Goal: Task Accomplishment & Management: Use online tool/utility

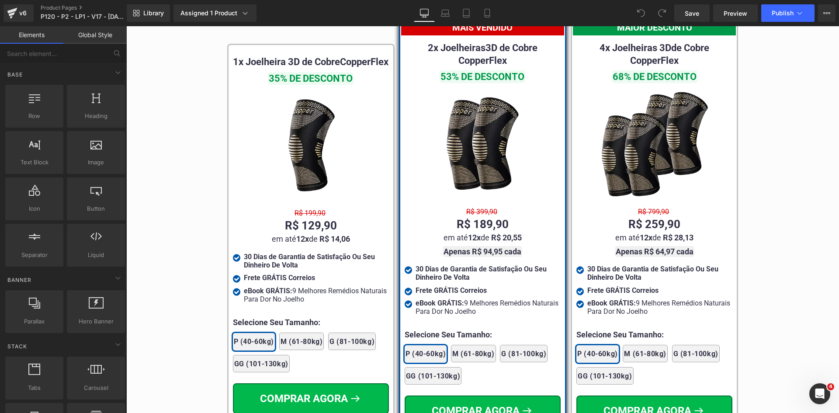
scroll to position [4951, 0]
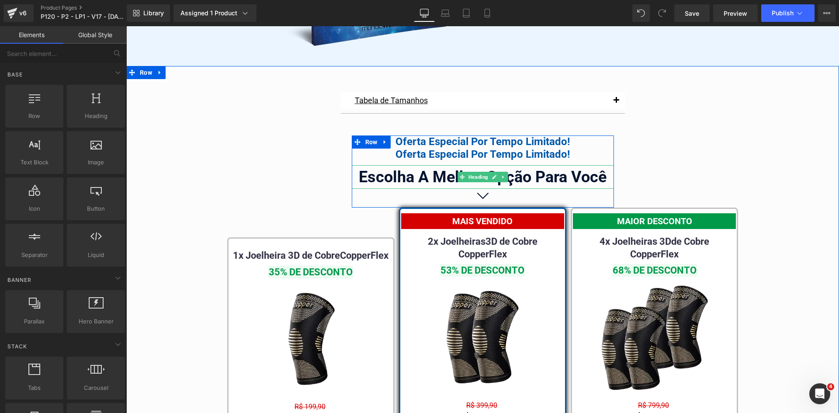
click at [437, 168] on div "Escolha A Melhor Opção Para Você" at bounding box center [483, 177] width 262 height 24
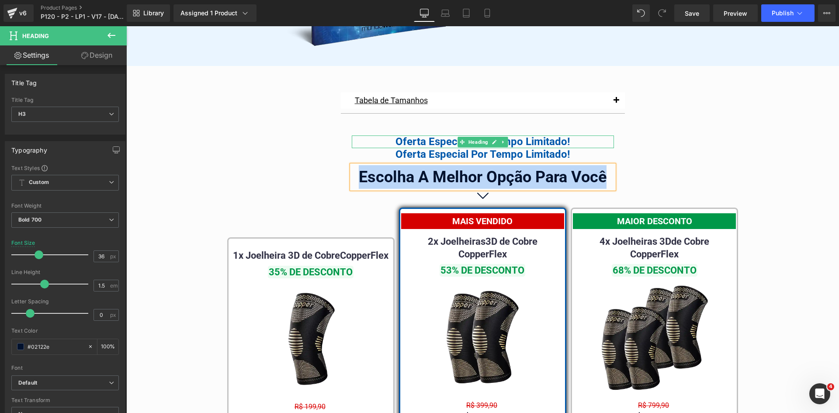
click at [413, 136] on div "Oferta Especial Por Tempo Limitado!" at bounding box center [483, 141] width 262 height 13
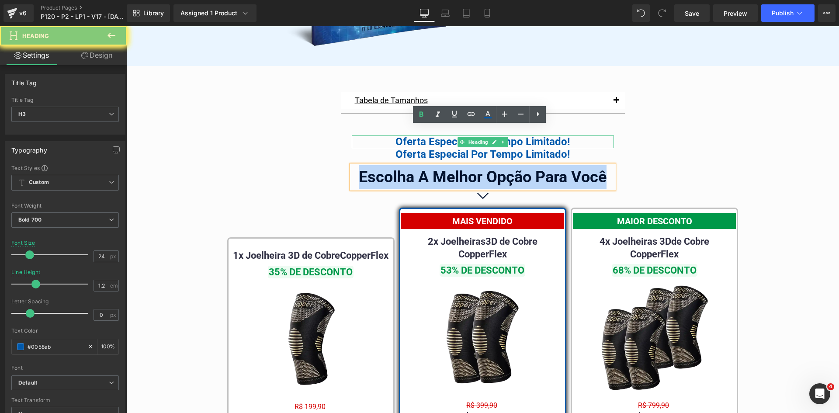
paste div
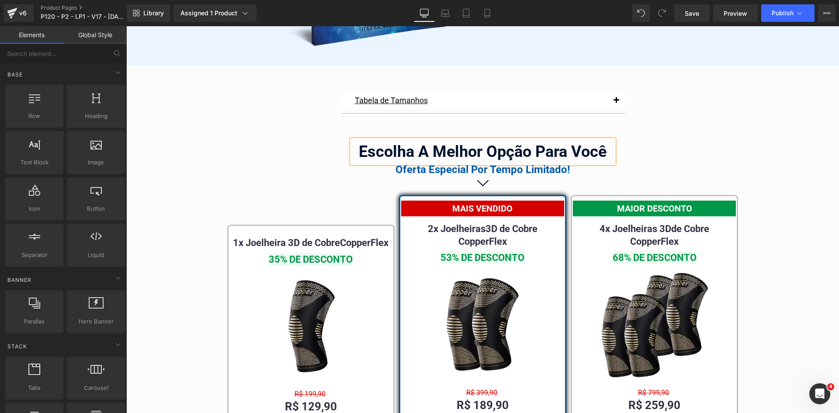
click at [417, 163] on div "Oferta Especial Por Tempo Limitado!" at bounding box center [483, 169] width 262 height 13
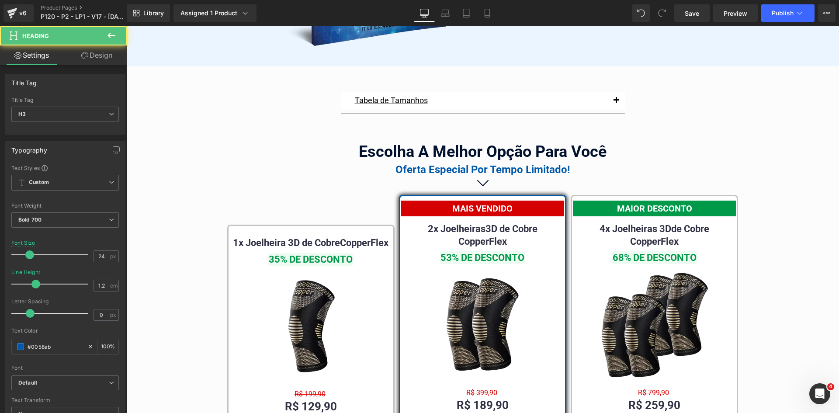
click at [91, 54] on link "Design" at bounding box center [96, 55] width 63 height 20
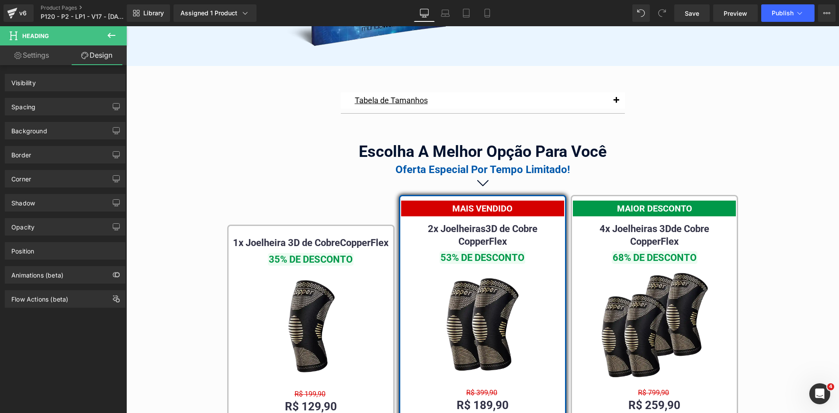
click at [36, 107] on div "Spacing" at bounding box center [65, 106] width 120 height 17
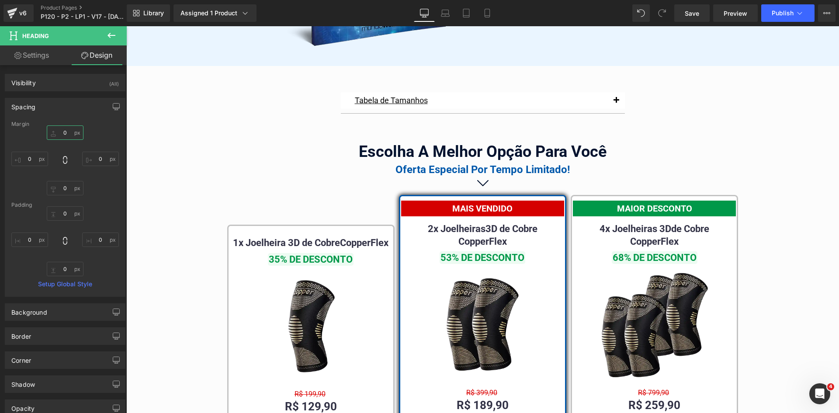
click at [66, 139] on input "text" at bounding box center [65, 132] width 37 height 14
type input "10"
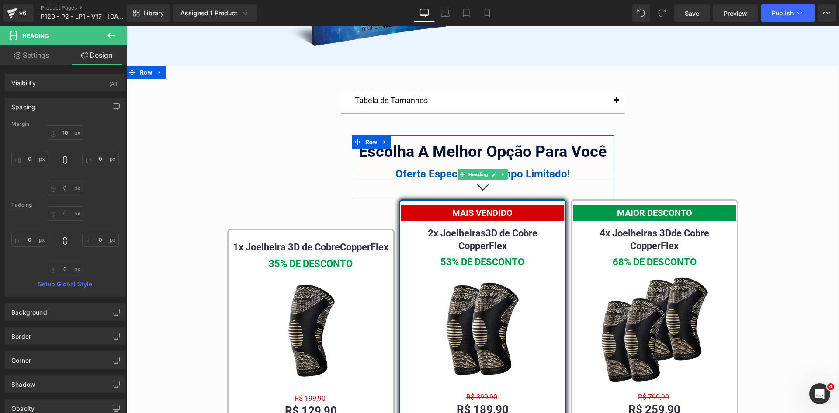
click at [406, 168] on div "Oferta Especial Por Tempo Limitado!" at bounding box center [483, 174] width 262 height 13
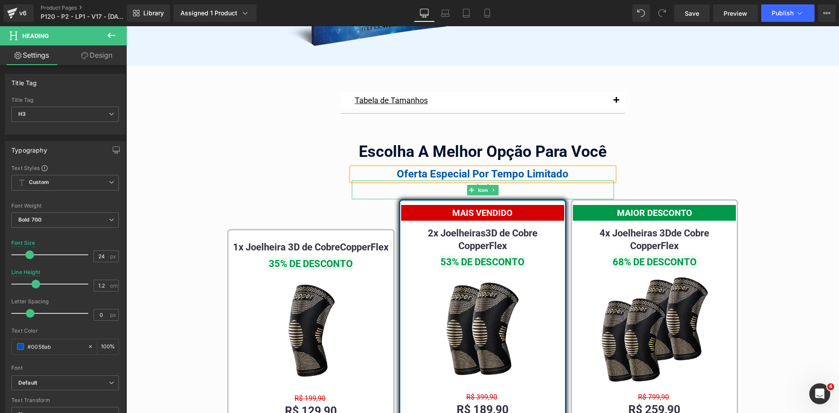
click at [444, 168] on div "Oferta Especial Por Tempo Limitado" at bounding box center [483, 174] width 262 height 13
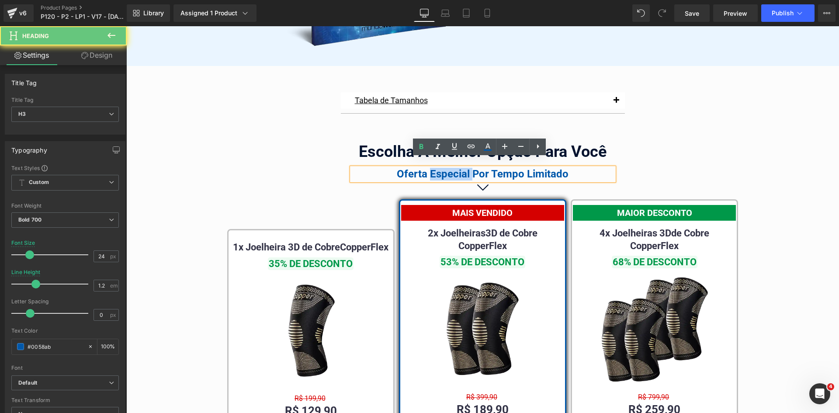
click at [444, 168] on div "Oferta Especial Por Tempo Limitado" at bounding box center [483, 174] width 262 height 13
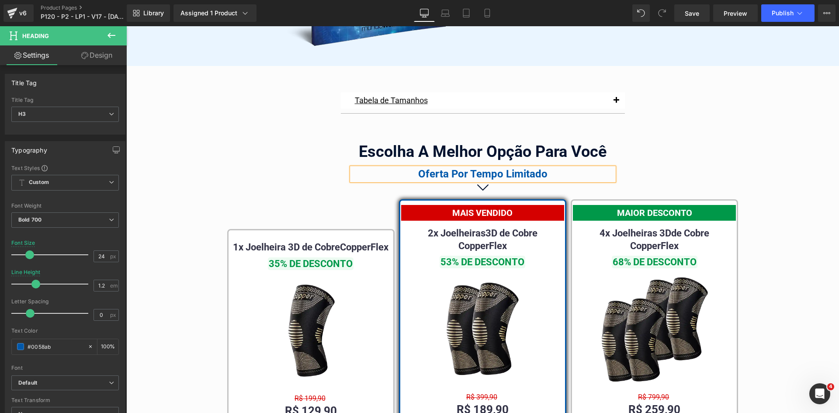
click at [445, 168] on div "Oferta Por Tempo Limitado" at bounding box center [483, 174] width 262 height 13
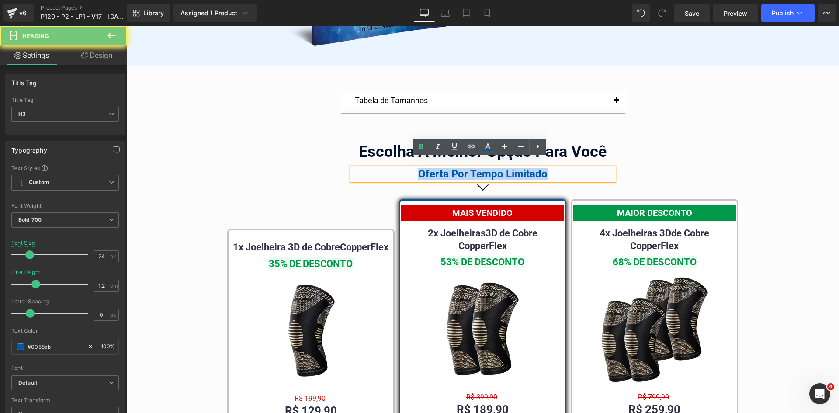
click at [445, 168] on div "Oferta Por Tempo Limitado" at bounding box center [483, 174] width 262 height 13
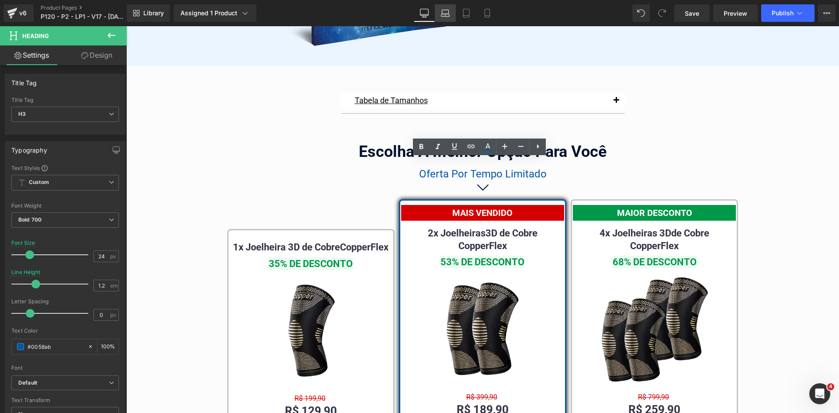
click at [437, 12] on link "Laptop" at bounding box center [445, 12] width 21 height 17
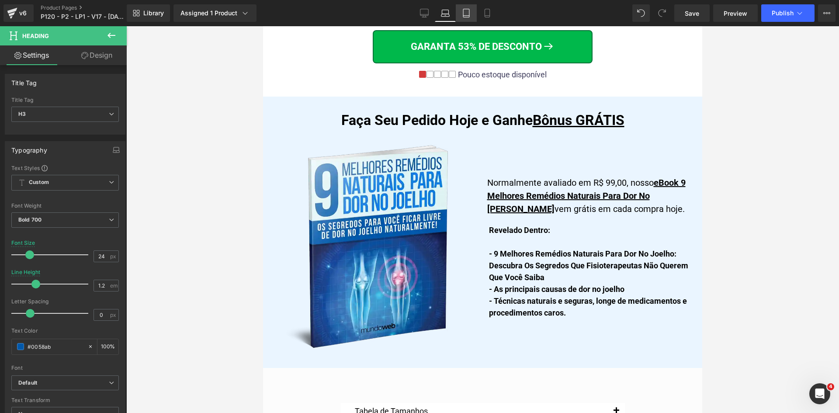
scroll to position [5280, 0]
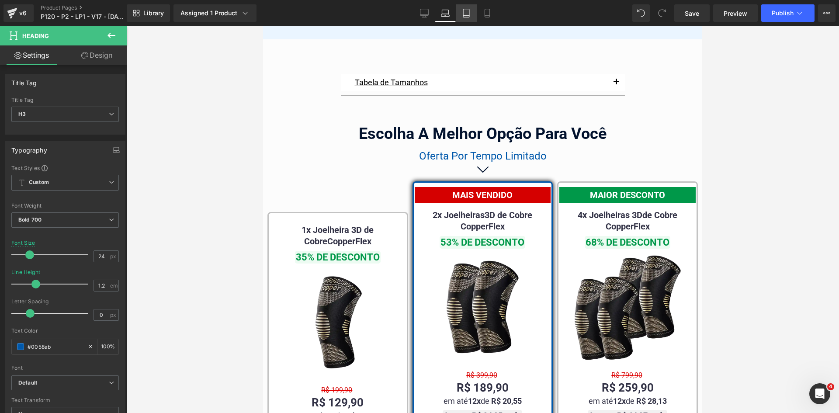
click at [464, 13] on icon at bounding box center [466, 13] width 9 height 9
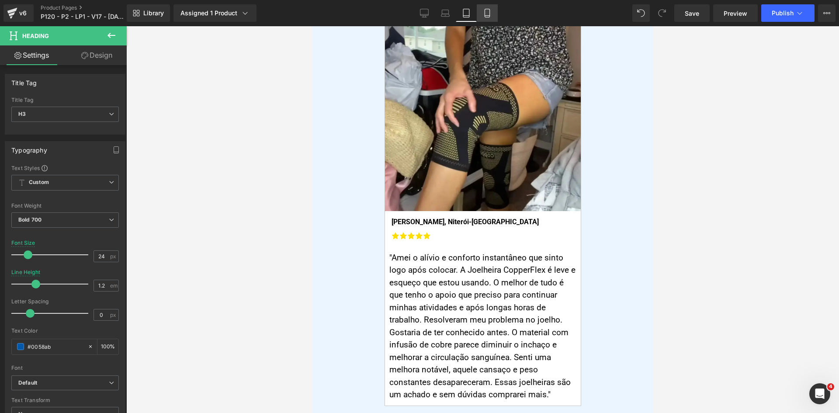
scroll to position [7320, 0]
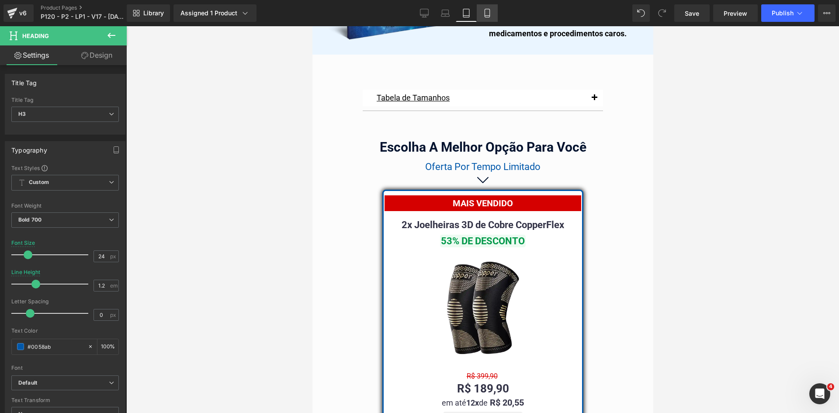
click at [487, 17] on link "Mobile" at bounding box center [487, 12] width 21 height 17
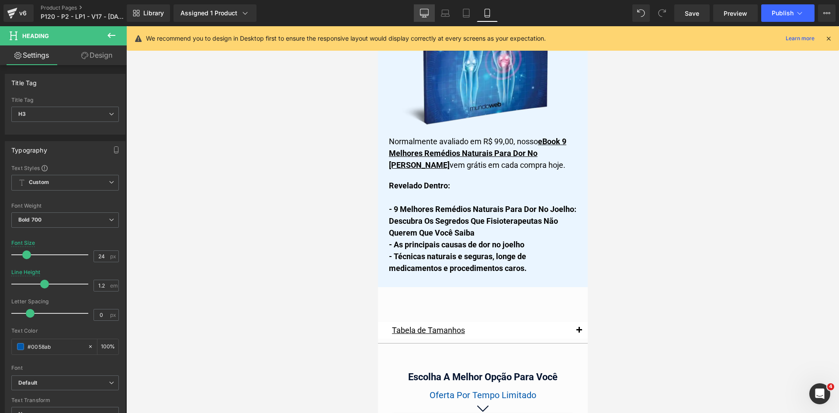
click at [421, 10] on icon at bounding box center [424, 12] width 8 height 7
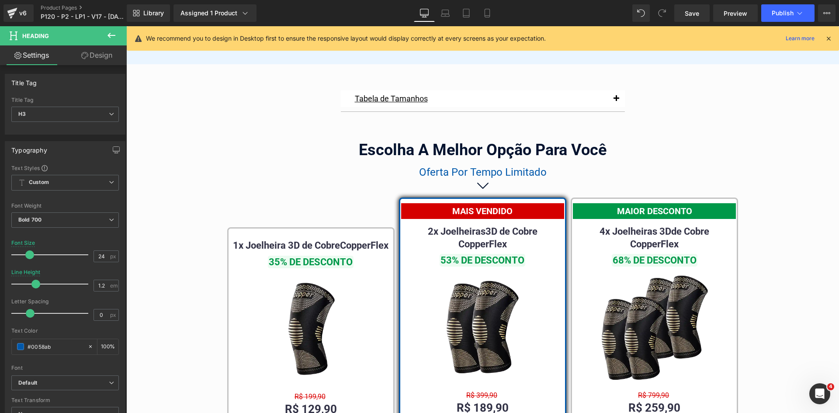
scroll to position [4954, 0]
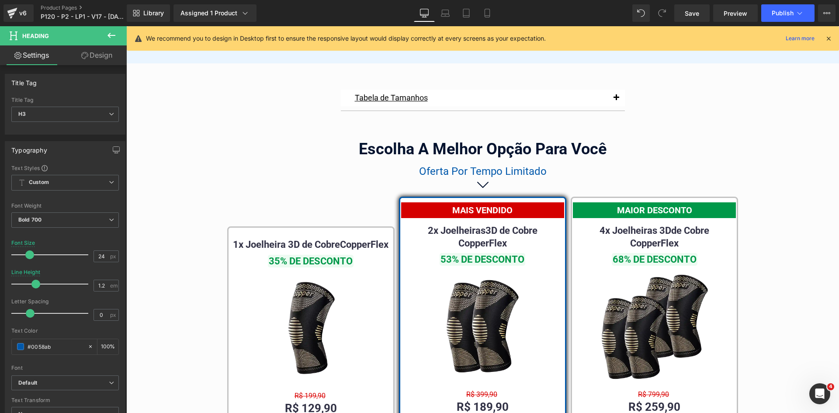
click at [457, 142] on div "Escolha A Melhor Opção Para Você Heading" at bounding box center [483, 149] width 262 height 24
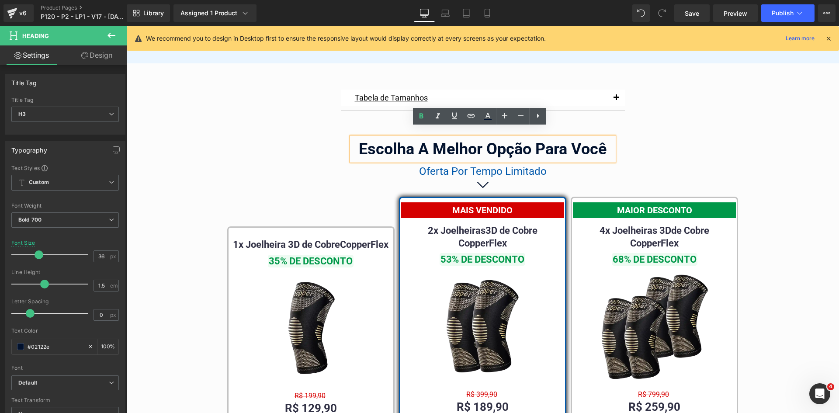
click at [103, 48] on link "Design" at bounding box center [96, 55] width 63 height 20
click at [0, 0] on div "Spacing" at bounding box center [0, 0] width 0 height 0
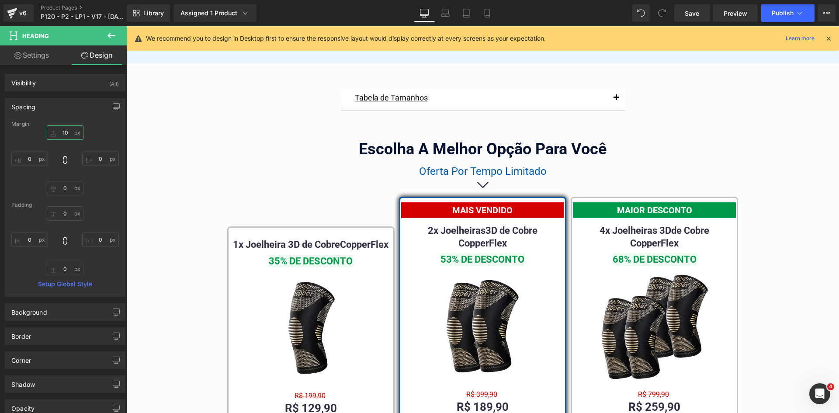
click at [69, 135] on input "text" at bounding box center [65, 132] width 37 height 14
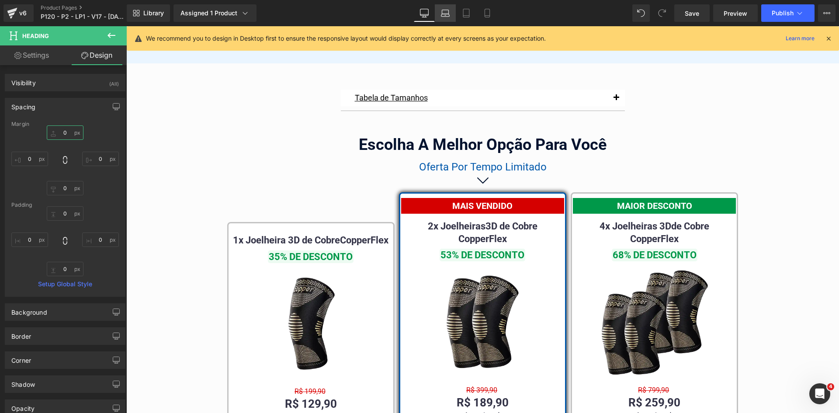
type input "0"
click at [441, 11] on icon at bounding box center [445, 13] width 9 height 9
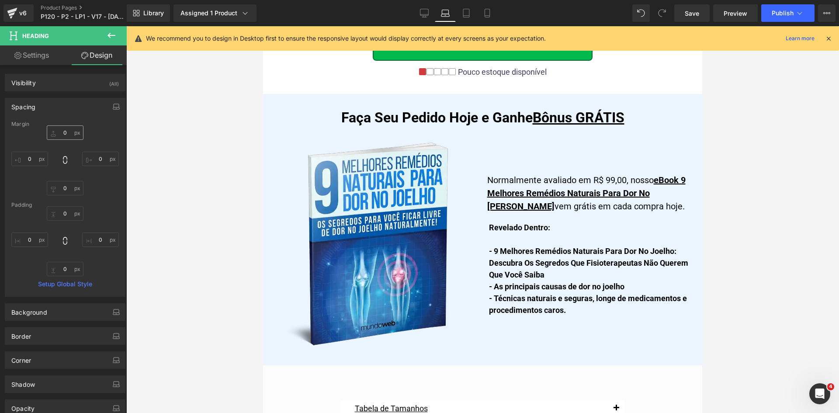
scroll to position [5281, 0]
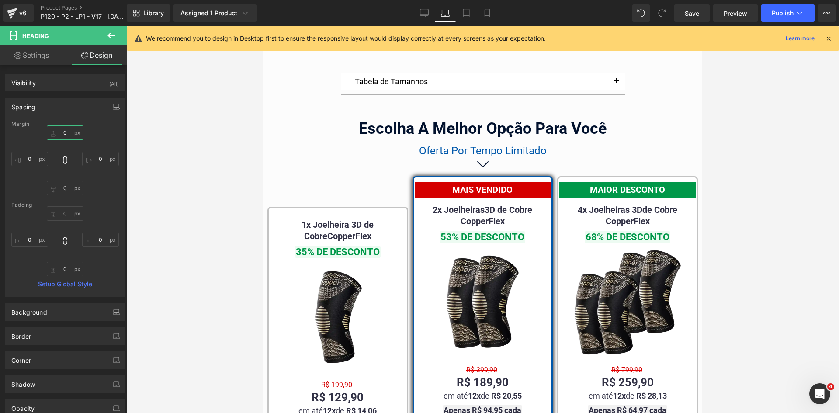
click at [65, 136] on input "0" at bounding box center [65, 132] width 37 height 14
click at [469, 12] on icon at bounding box center [466, 13] width 9 height 9
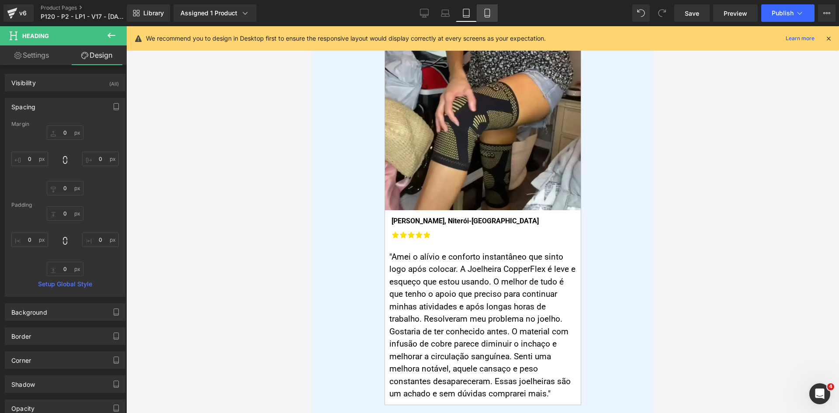
scroll to position [7325, 0]
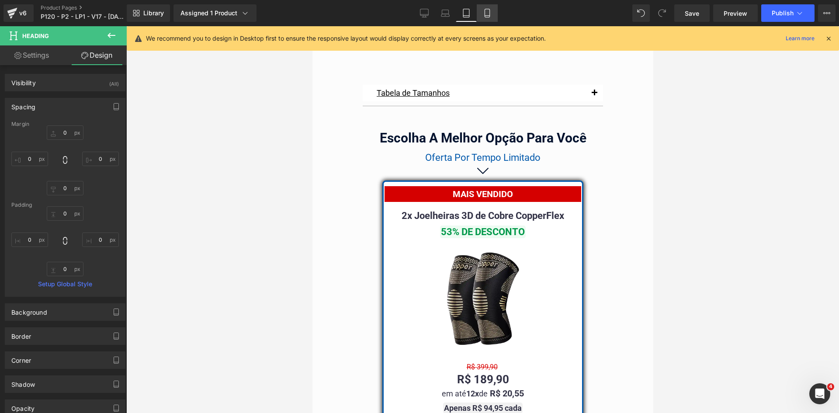
click at [489, 14] on icon at bounding box center [487, 13] width 9 height 9
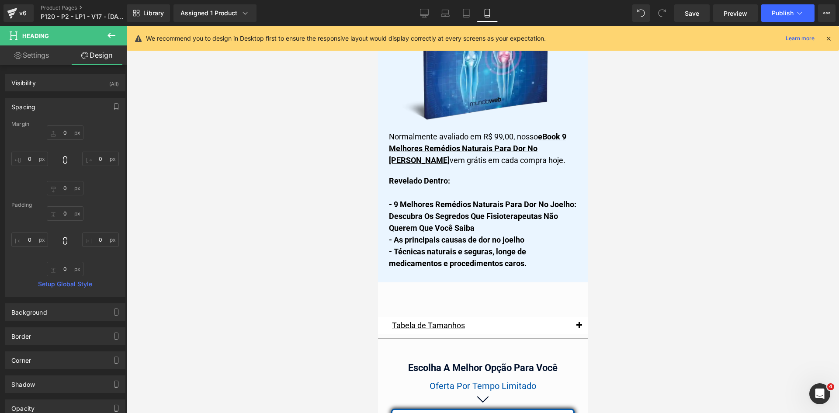
scroll to position [7547, 0]
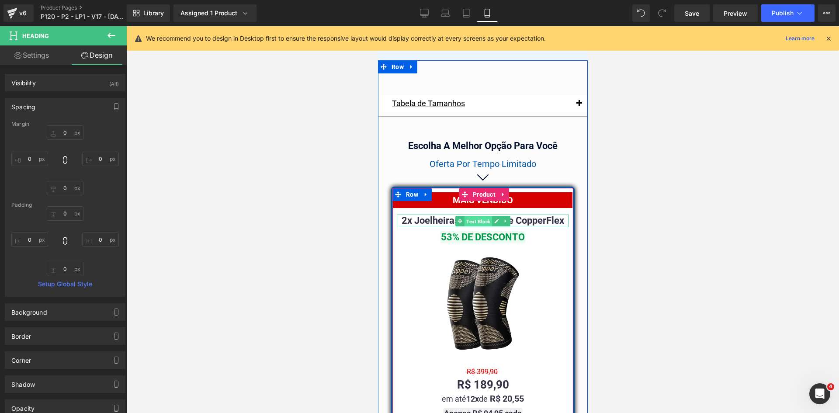
click at [477, 216] on span "Text Block" at bounding box center [478, 221] width 28 height 10
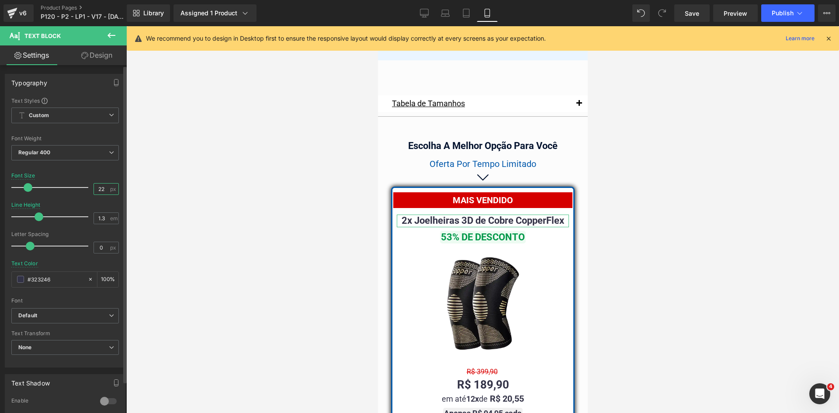
click at [95, 189] on input "22" at bounding box center [101, 189] width 15 height 11
click at [95, 188] on input "22" at bounding box center [101, 189] width 15 height 11
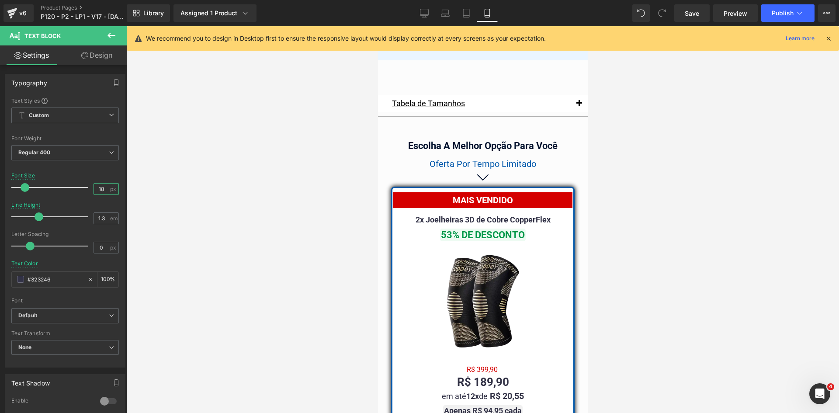
type input "18"
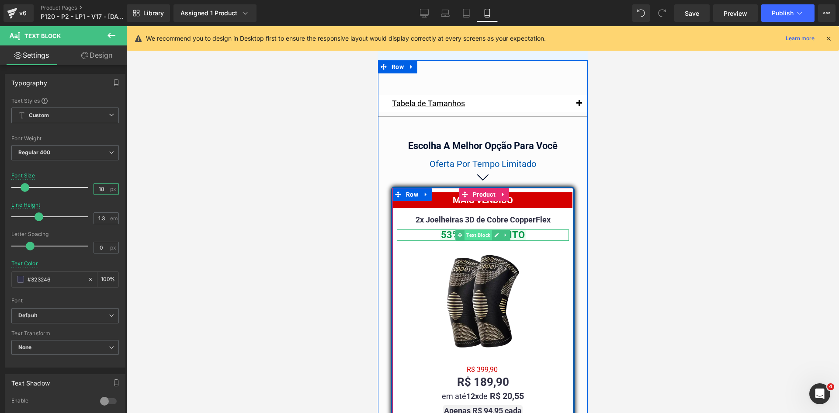
scroll to position [7678, 0]
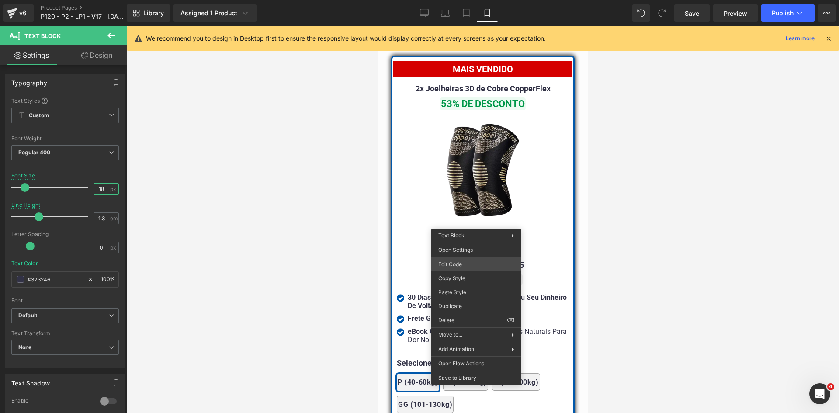
click at [465, 0] on div "Text Block You are previewing how the will restyle your page. You can not edit …" at bounding box center [419, 0] width 839 height 0
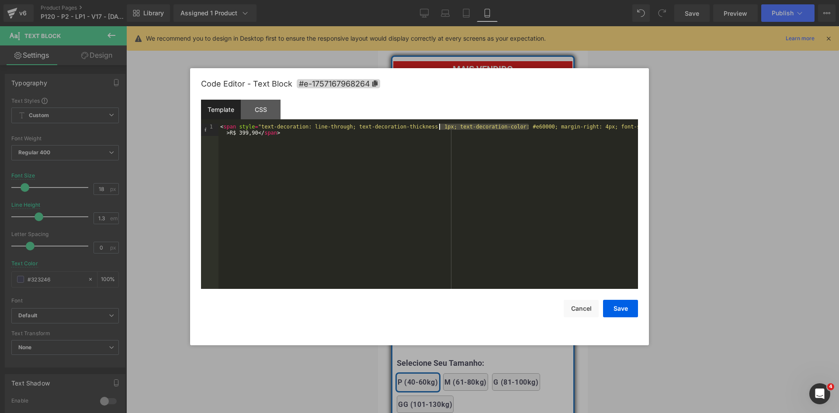
drag, startPoint x: 529, startPoint y: 128, endPoint x: 440, endPoint y: 126, distance: 88.7
click at [440, 126] on div "< span style = "text-decoration: line-through; text-decoration-thickness: 1px; …" at bounding box center [428, 219] width 420 height 190
click at [614, 309] on button "Save" at bounding box center [620, 308] width 35 height 17
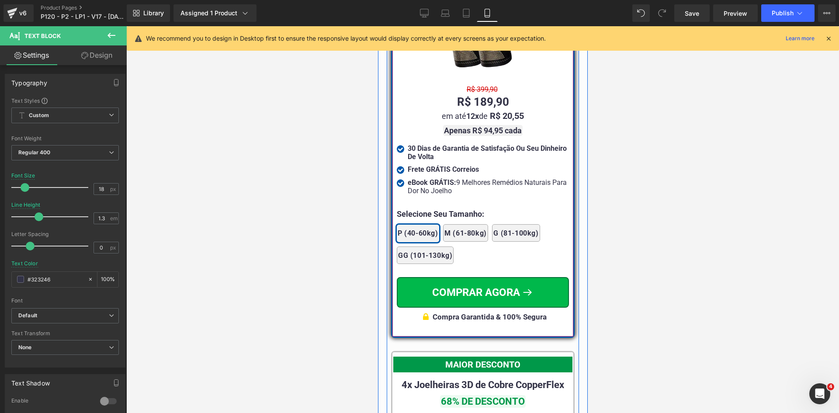
scroll to position [7766, 0]
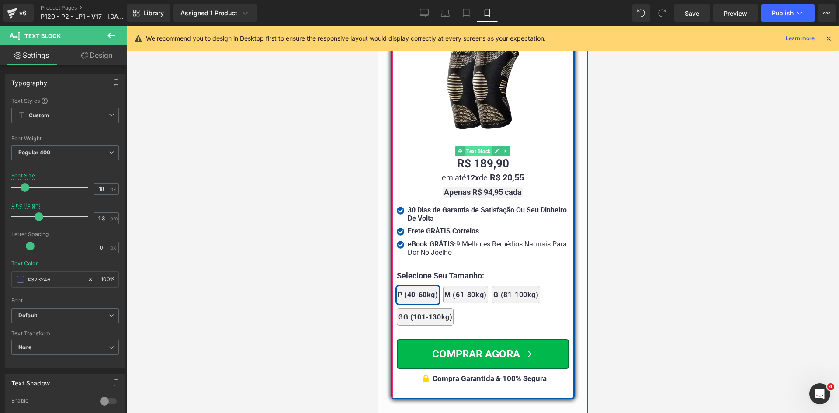
click at [476, 146] on span "Text Block" at bounding box center [478, 151] width 28 height 10
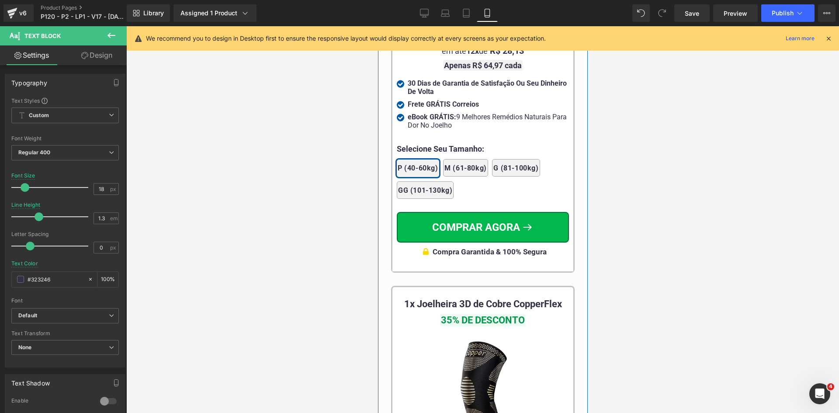
scroll to position [8465, 0]
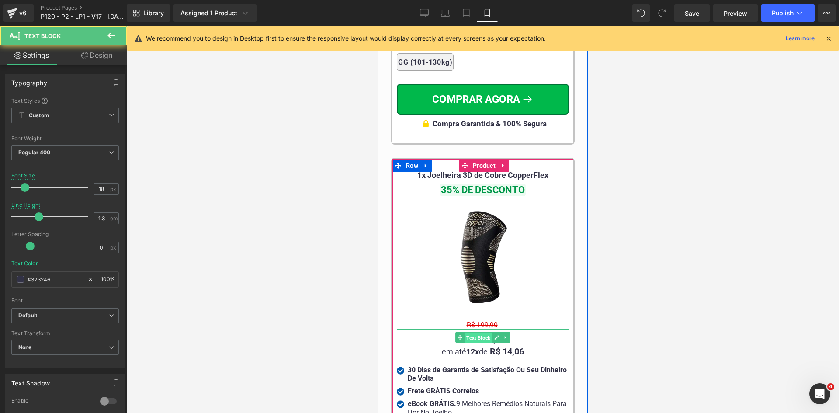
click at [472, 333] on span "Text Block" at bounding box center [478, 338] width 28 height 10
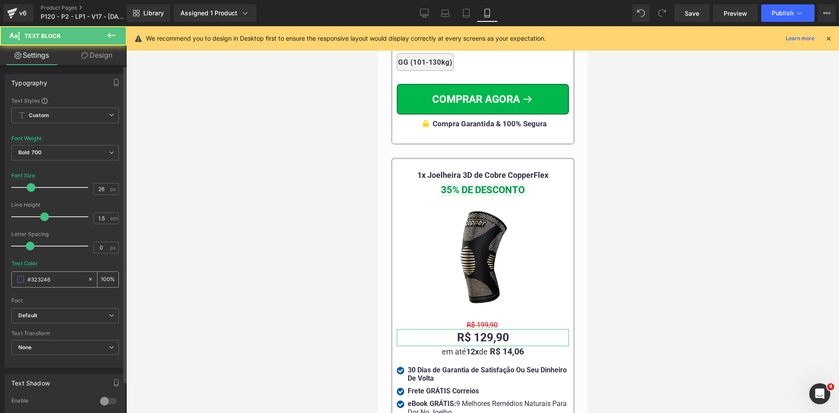
click at [62, 281] on input "#323246" at bounding box center [56, 279] width 56 height 10
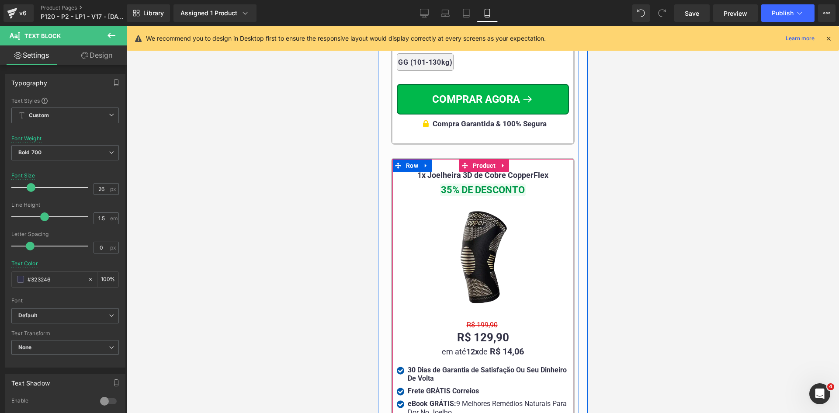
click at [465, 319] on span "Text Block" at bounding box center [478, 324] width 28 height 10
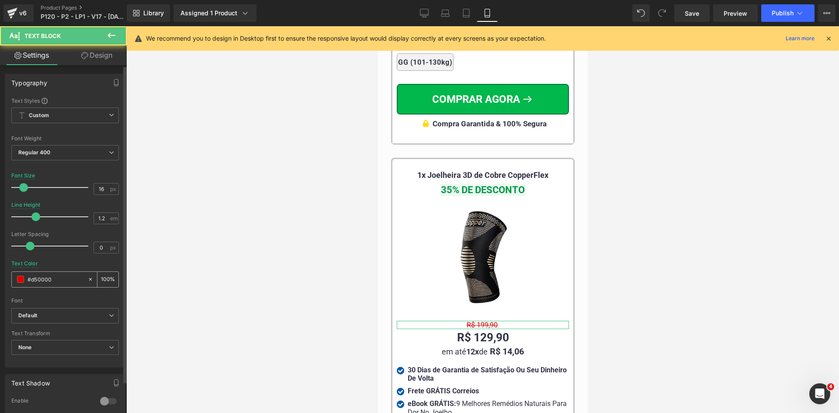
click at [55, 278] on input "#d50000" at bounding box center [56, 279] width 56 height 10
paste input "323246"
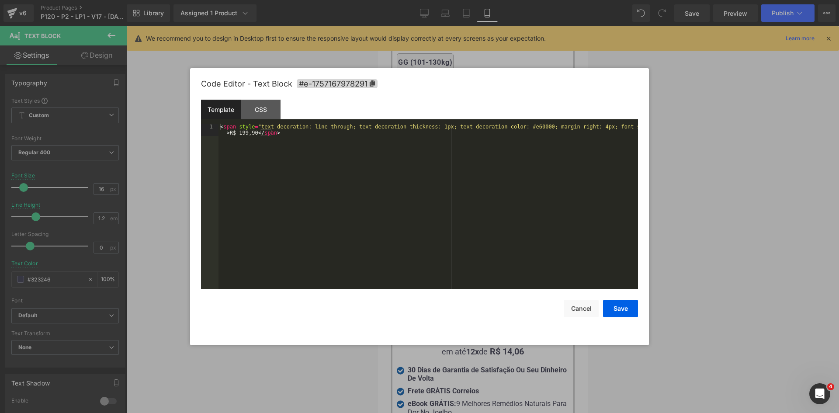
click at [453, 0] on div "Text Block You are previewing how the will restyle your page. You can not edit …" at bounding box center [419, 0] width 839 height 0
type input "#323246"
drag, startPoint x: 525, startPoint y: 128, endPoint x: 440, endPoint y: 125, distance: 84.4
click at [440, 125] on div "< span style = "text-decoration: line-through; text-decoration-thickness: 1px; …" at bounding box center [428, 219] width 420 height 190
click at [622, 311] on button "Save" at bounding box center [620, 308] width 35 height 17
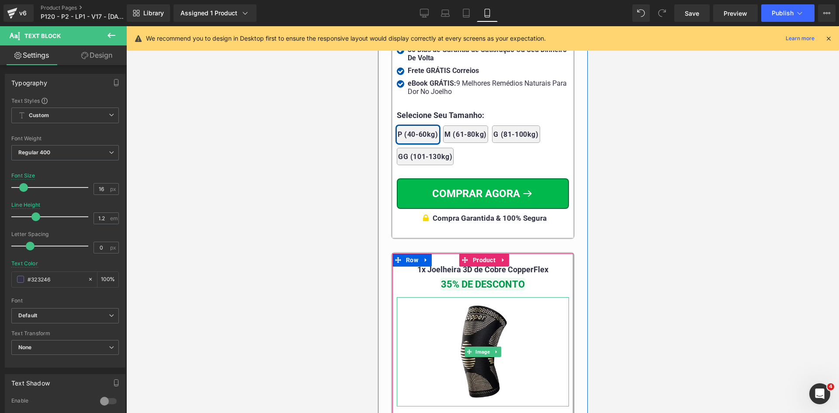
scroll to position [8203, 0]
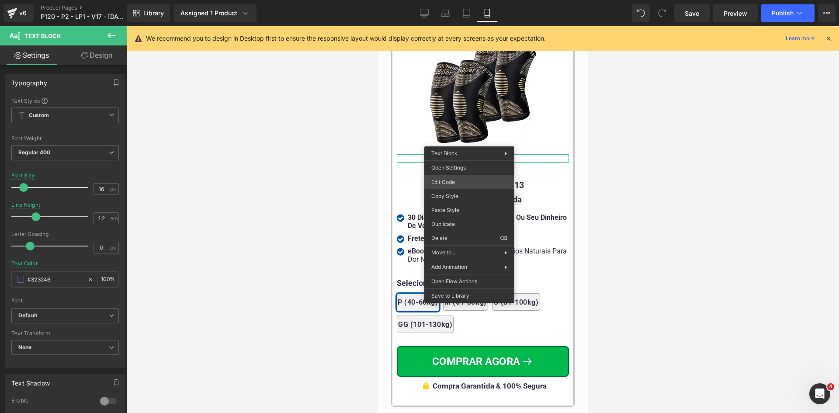
click at [460, 0] on div "Text Block You are previewing how the will restyle your page. You can not edit …" at bounding box center [419, 0] width 839 height 0
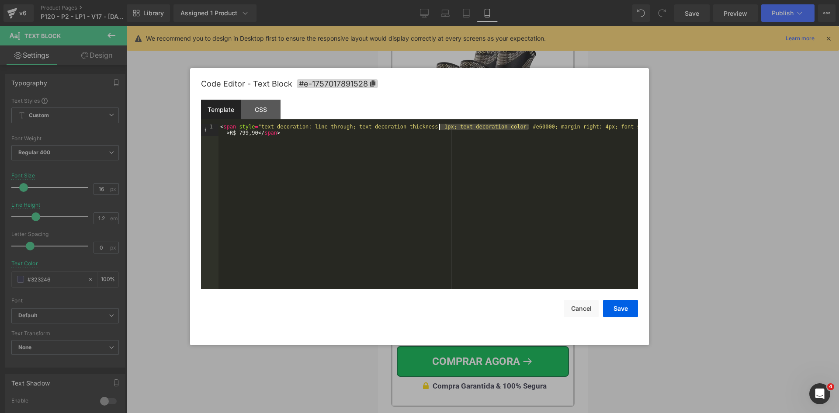
drag, startPoint x: 528, startPoint y: 127, endPoint x: 440, endPoint y: 127, distance: 88.3
click at [440, 127] on div "< span style = "text-decoration: line-through; text-decoration-thickness: 1px; …" at bounding box center [428, 219] width 420 height 190
click at [622, 312] on button "Save" at bounding box center [620, 308] width 35 height 17
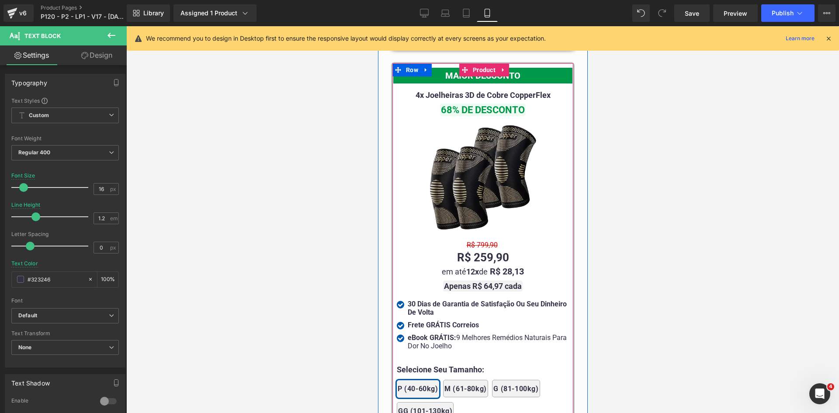
scroll to position [8115, 0]
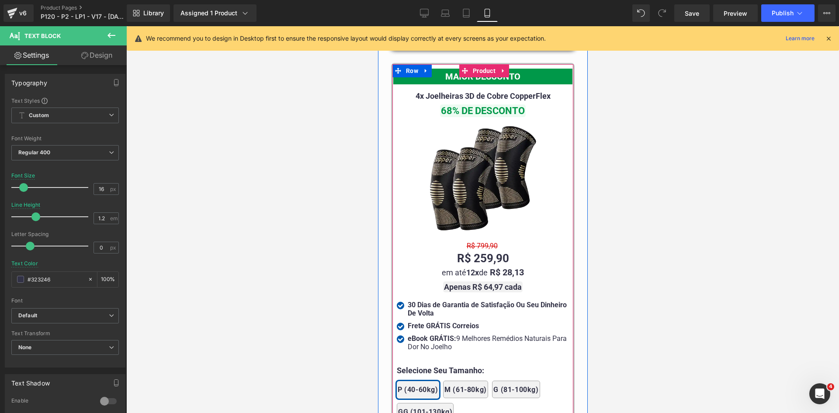
click at [478, 240] on span "Text Block" at bounding box center [478, 245] width 28 height 10
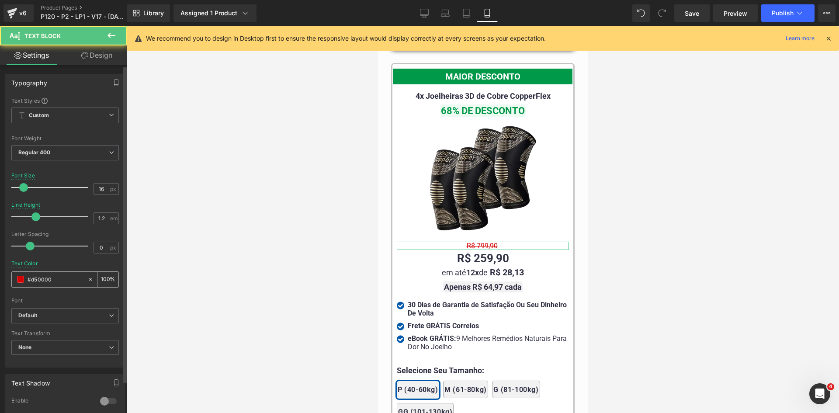
click at [47, 283] on input "#d50000" at bounding box center [56, 279] width 56 height 10
paste input "323246"
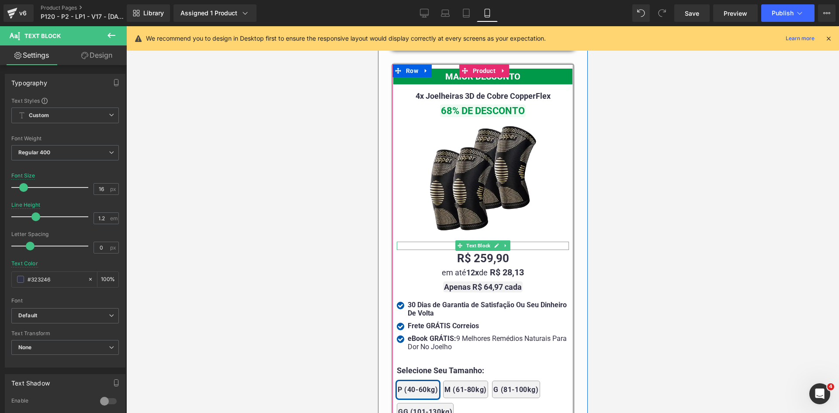
click at [479, 240] on span "Text Block" at bounding box center [478, 245] width 28 height 10
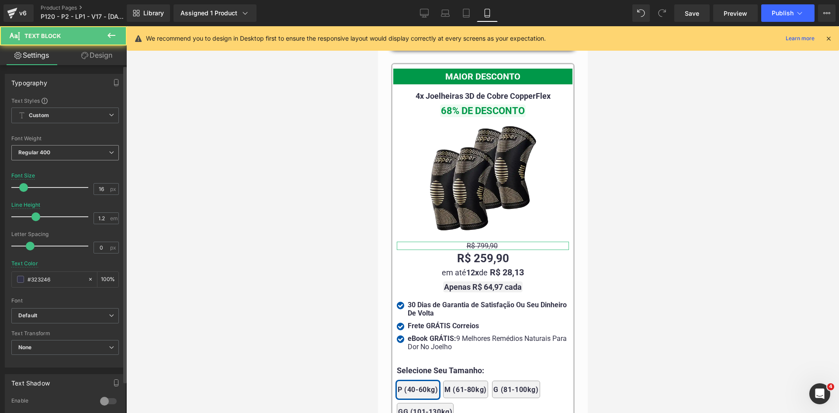
type input "#323246"
click at [61, 149] on span "Regular 400" at bounding box center [64, 152] width 107 height 15
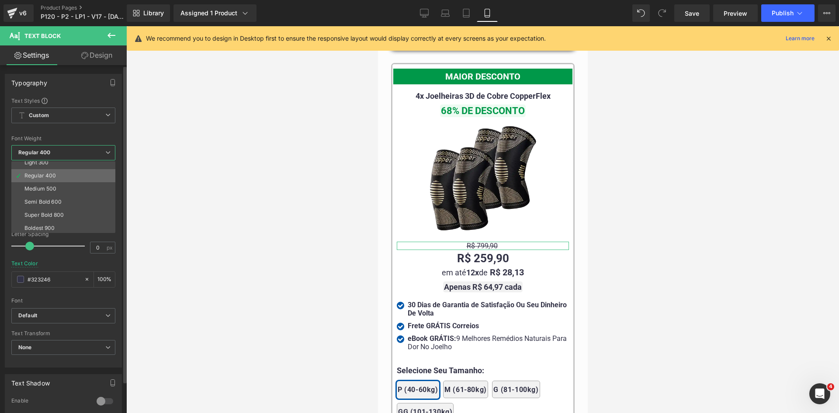
scroll to position [44, 0]
click at [47, 176] on div "Medium 500" at bounding box center [40, 176] width 32 height 6
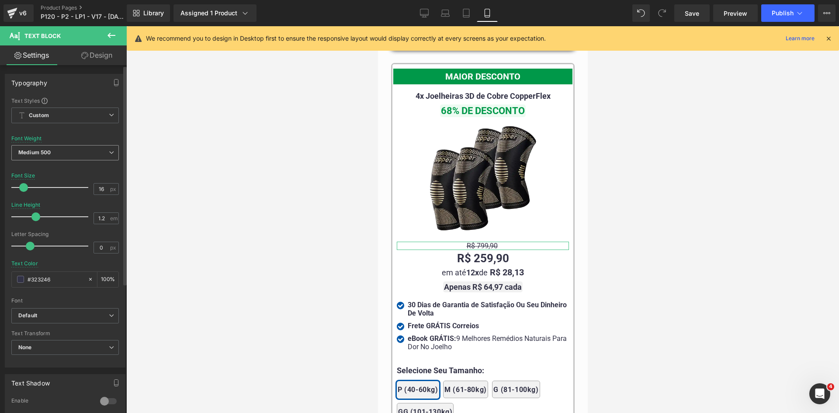
click at [64, 153] on span "Medium 500" at bounding box center [64, 152] width 107 height 15
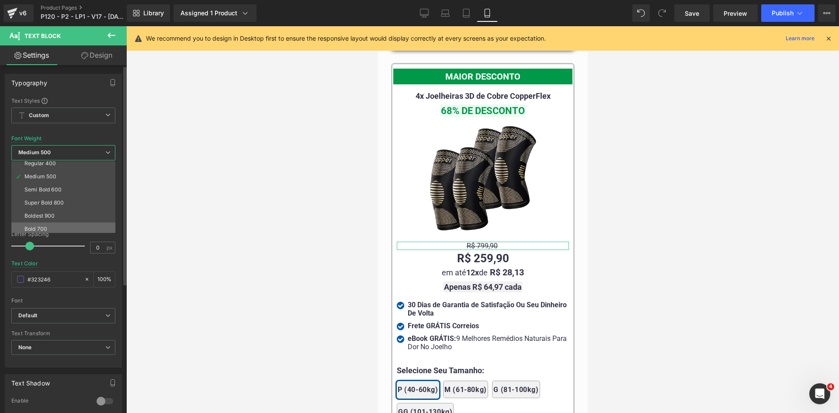
click at [46, 223] on li "Bold 700" at bounding box center [65, 228] width 108 height 13
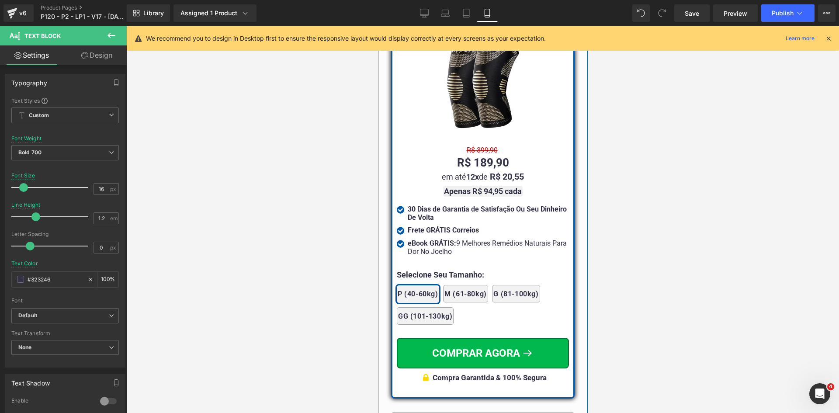
scroll to position [7766, 0]
click at [475, 147] on div "R$ 399,90 Text Block" at bounding box center [482, 151] width 172 height 8
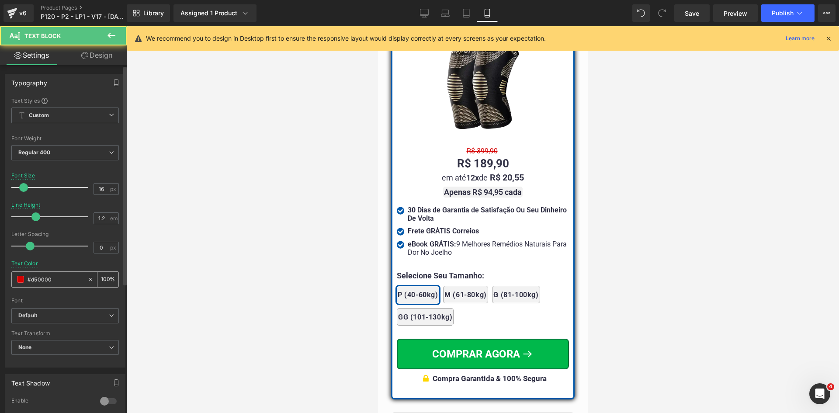
click at [48, 285] on div "#d50000" at bounding box center [50, 279] width 76 height 15
click at [48, 284] on div "#d50000" at bounding box center [50, 279] width 76 height 15
click at [48, 282] on input "#d50000" at bounding box center [56, 279] width 56 height 10
paste input "323246"
type input "#323246"
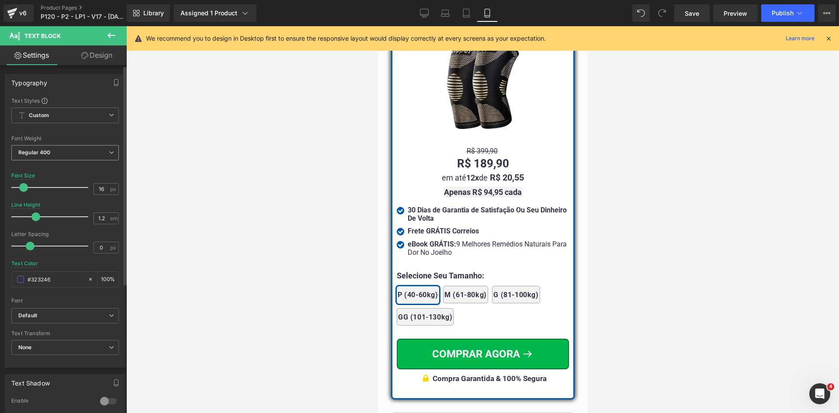
click at [60, 156] on span "Regular 400" at bounding box center [64, 152] width 107 height 15
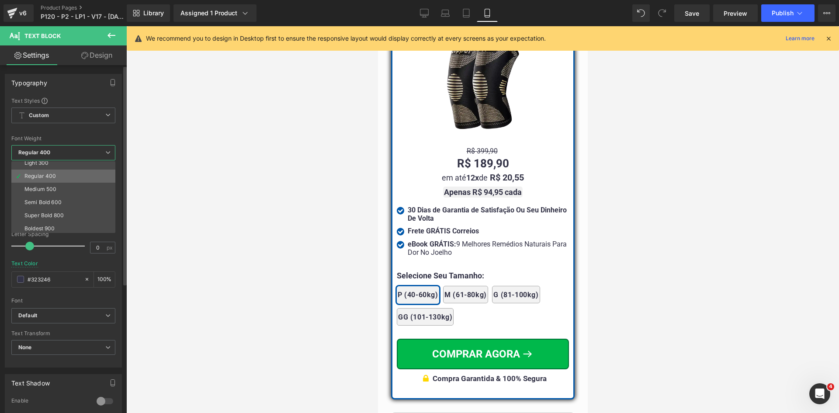
scroll to position [44, 0]
click at [53, 226] on li "Bold 700" at bounding box center [65, 228] width 108 height 13
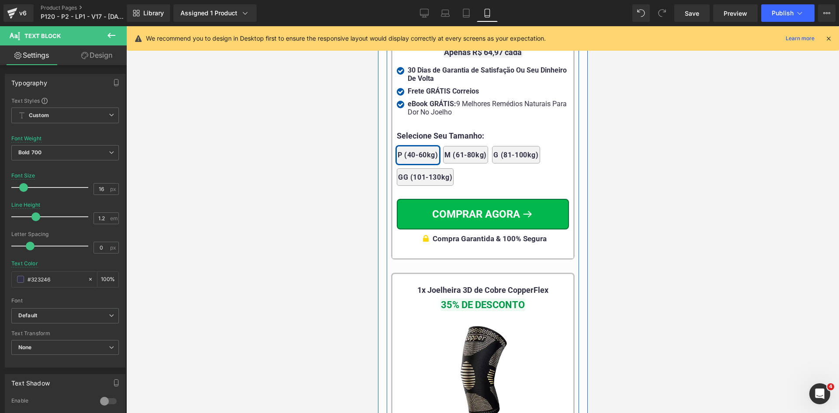
scroll to position [8465, 0]
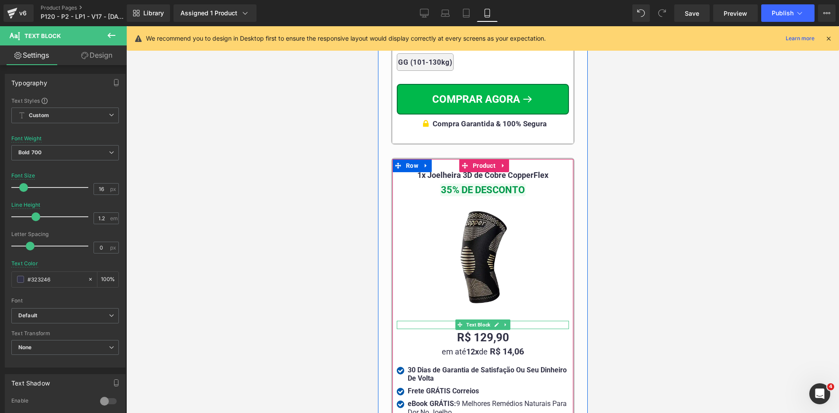
click at [479, 319] on span "Text Block" at bounding box center [478, 324] width 28 height 10
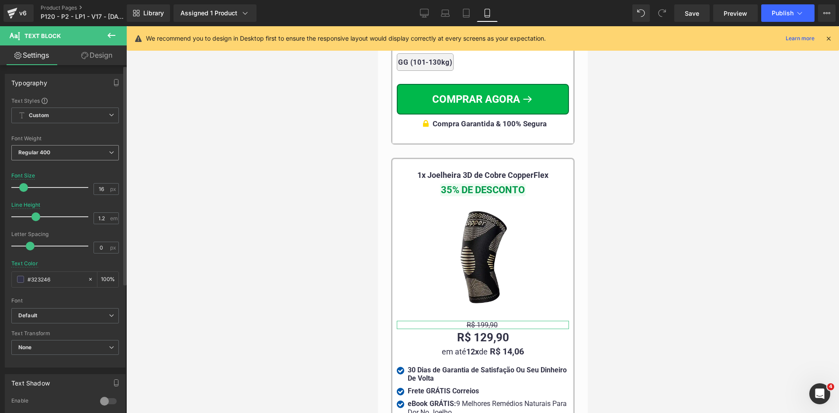
click at [54, 147] on span "Regular 400" at bounding box center [64, 152] width 107 height 15
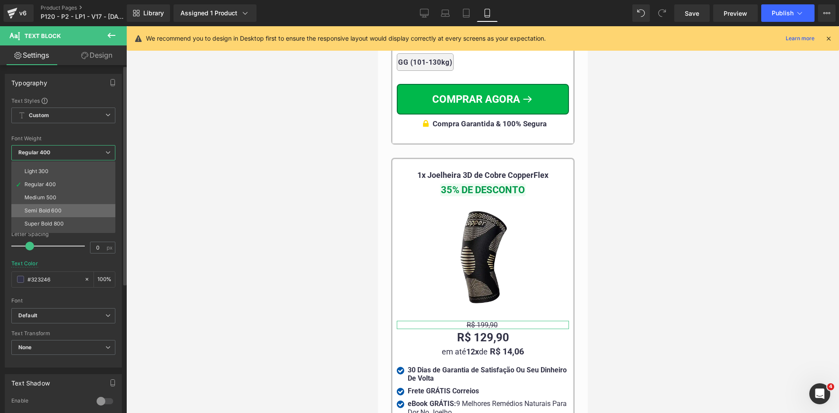
scroll to position [44, 0]
click at [59, 228] on li "Bold 700" at bounding box center [65, 228] width 108 height 13
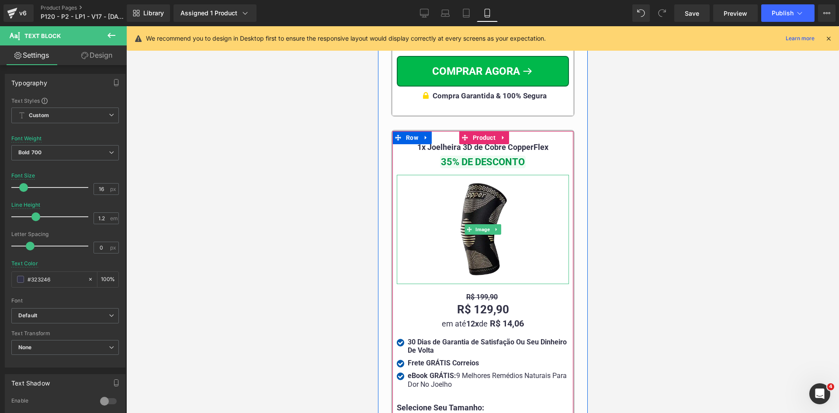
scroll to position [8509, 0]
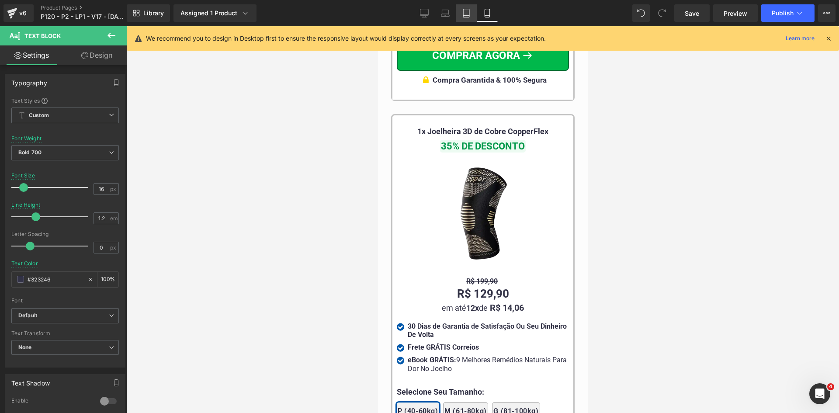
click at [472, 16] on link "Tablet" at bounding box center [466, 12] width 21 height 17
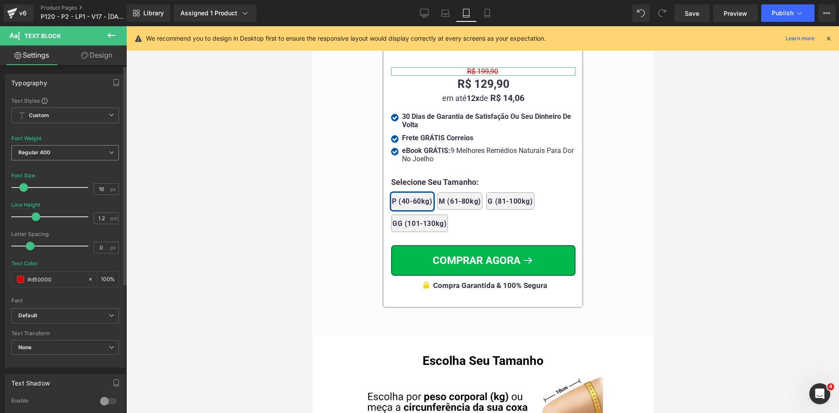
click at [73, 153] on span "Regular 400" at bounding box center [64, 152] width 107 height 15
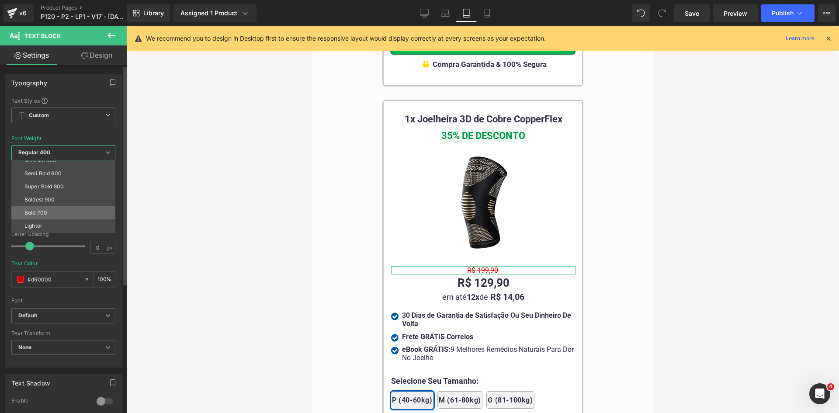
scroll to position [73, 0]
click at [52, 199] on li "Bold 700" at bounding box center [65, 200] width 108 height 13
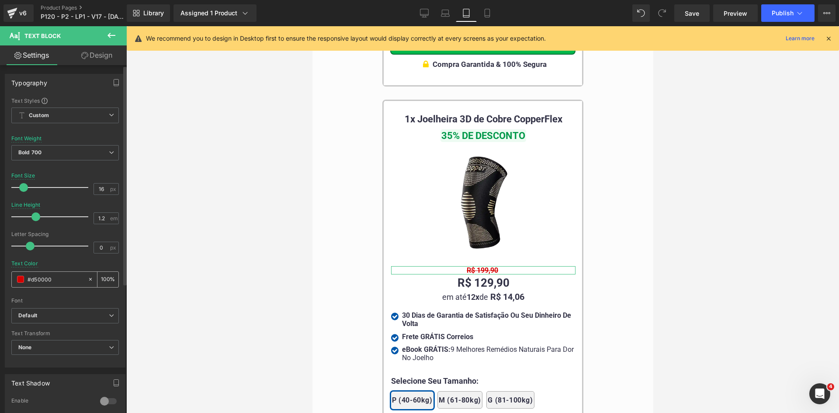
click at [48, 286] on div "#323246" at bounding box center [50, 279] width 76 height 15
click at [48, 283] on input "#d50000" at bounding box center [56, 279] width 56 height 10
paste input "323246"
type input "#323246"
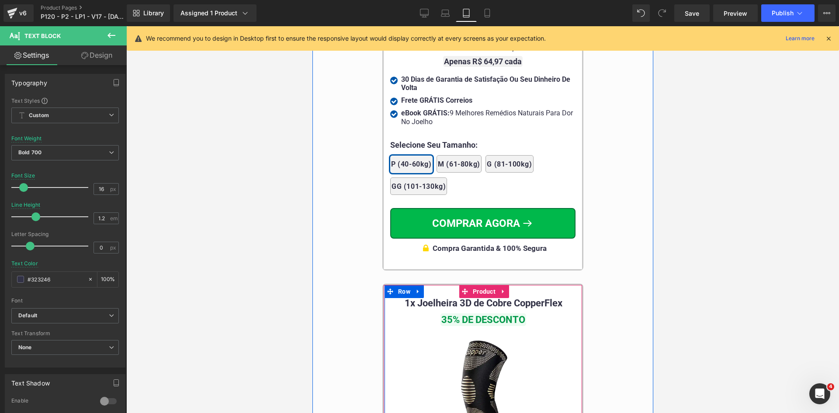
scroll to position [8004, 0]
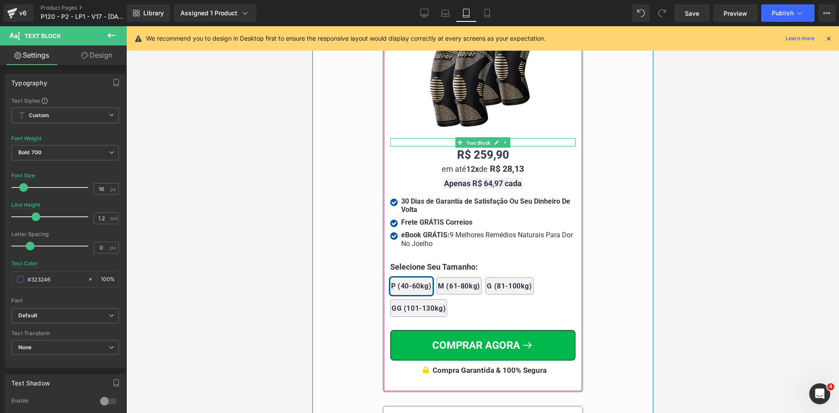
drag, startPoint x: 475, startPoint y: 139, endPoint x: 457, endPoint y: 203, distance: 67.2
click at [475, 139] on span "Text Block" at bounding box center [478, 142] width 28 height 10
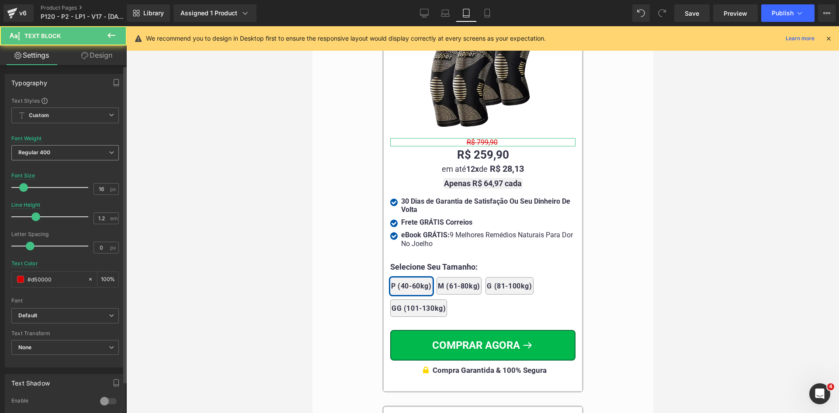
click at [54, 156] on span "Regular 400" at bounding box center [64, 152] width 107 height 15
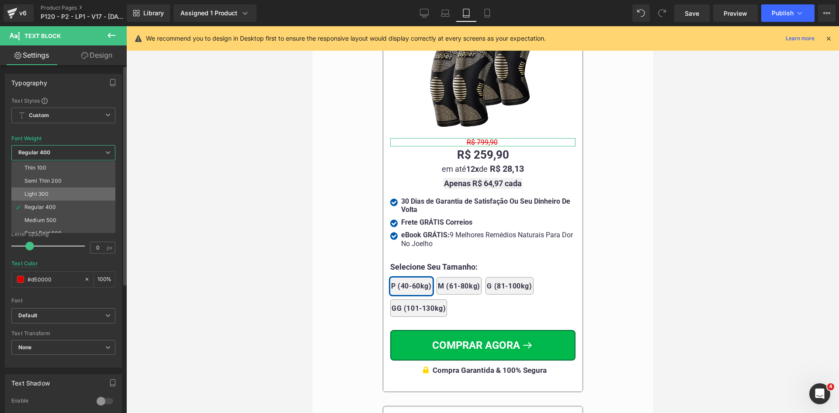
scroll to position [73, 0]
click at [52, 198] on li "Bold 700" at bounding box center [65, 200] width 108 height 13
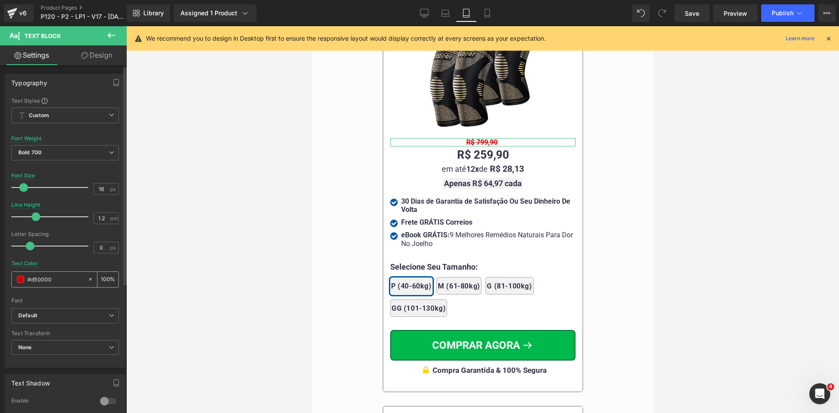
click at [47, 279] on input "#d50000" at bounding box center [56, 279] width 56 height 10
paste input "323246"
type input "#323246"
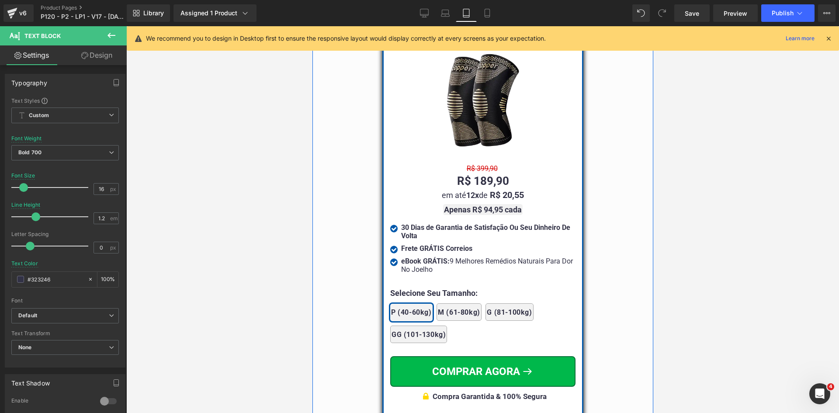
scroll to position [7523, 0]
drag, startPoint x: 475, startPoint y: 163, endPoint x: 485, endPoint y: 270, distance: 108.0
click at [475, 164] on span "Text Block" at bounding box center [478, 169] width 28 height 10
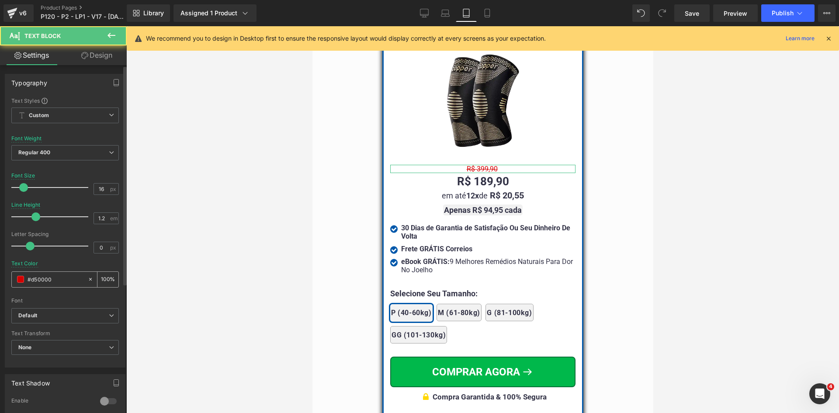
click at [61, 274] on input "#d50000" at bounding box center [56, 279] width 56 height 10
paste input "323246"
type input "#323246"
click at [84, 154] on span "Regular 400" at bounding box center [64, 152] width 107 height 15
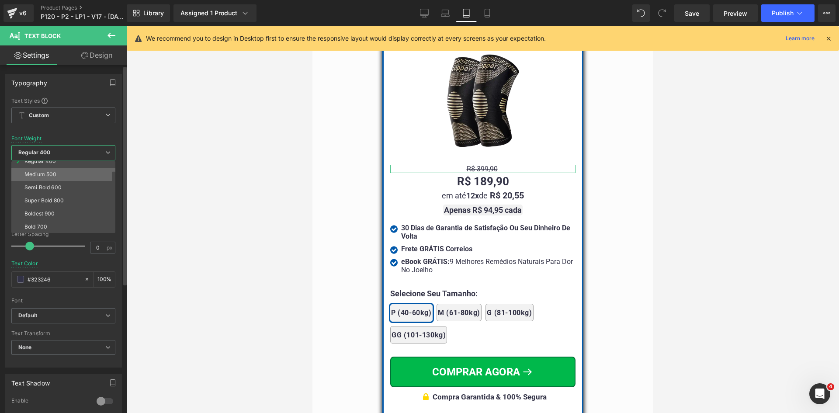
scroll to position [73, 0]
click at [56, 198] on li "Bold 700" at bounding box center [65, 200] width 108 height 13
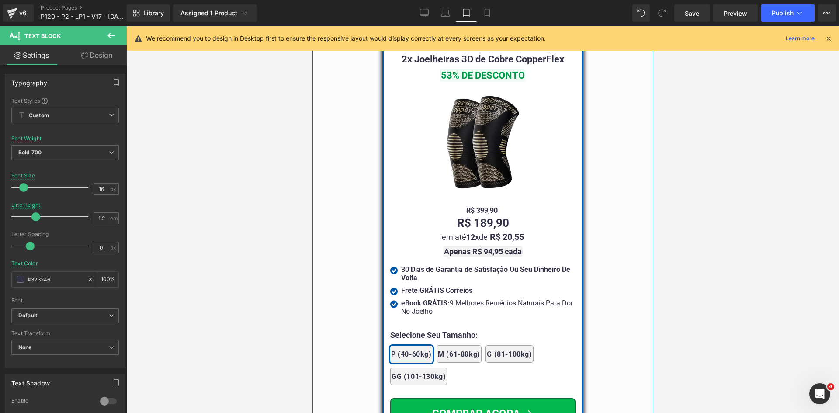
scroll to position [7436, 0]
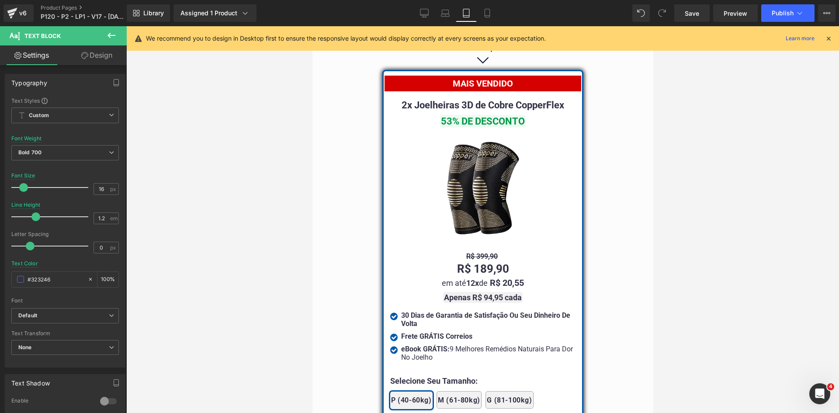
click at [828, 37] on icon at bounding box center [829, 39] width 8 height 8
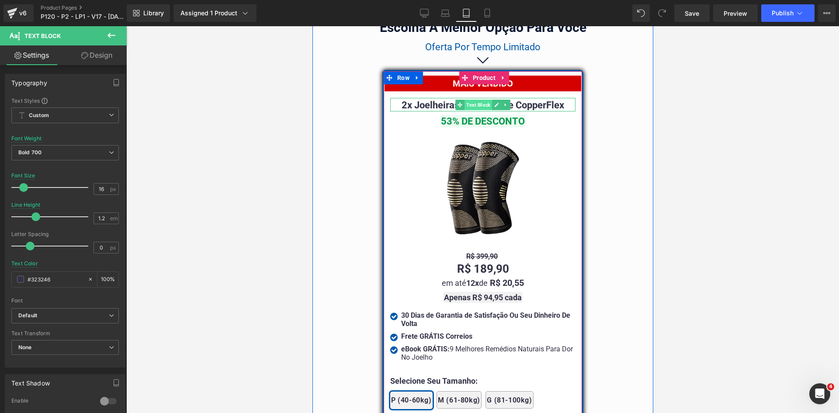
click at [486, 101] on span "Text Block" at bounding box center [478, 105] width 28 height 10
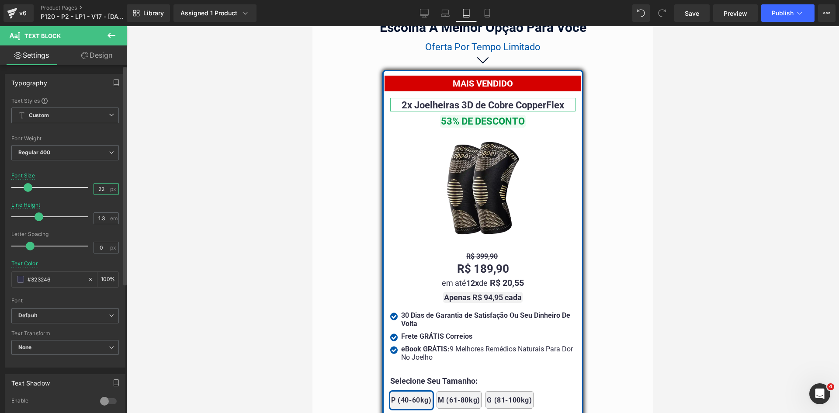
drag, startPoint x: 98, startPoint y: 188, endPoint x: 105, endPoint y: 191, distance: 7.3
click at [105, 191] on input "22" at bounding box center [101, 189] width 15 height 11
type input "20"
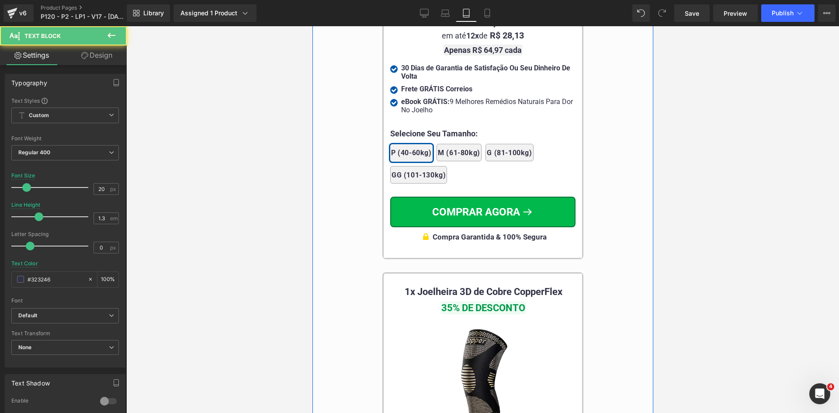
scroll to position [8310, 0]
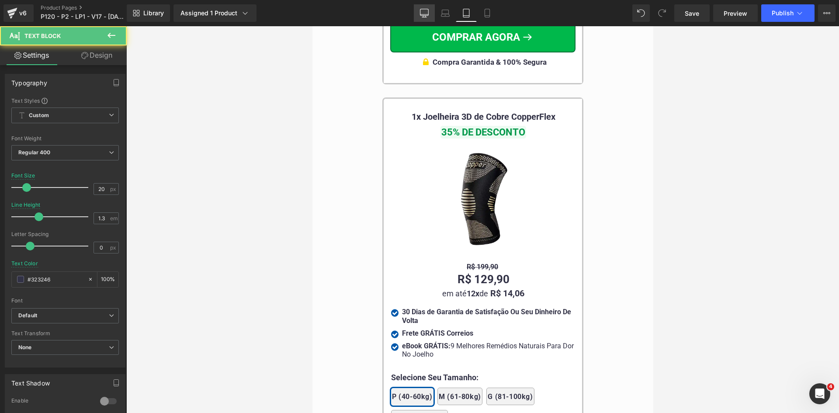
click at [425, 17] on link "Desktop" at bounding box center [424, 12] width 21 height 17
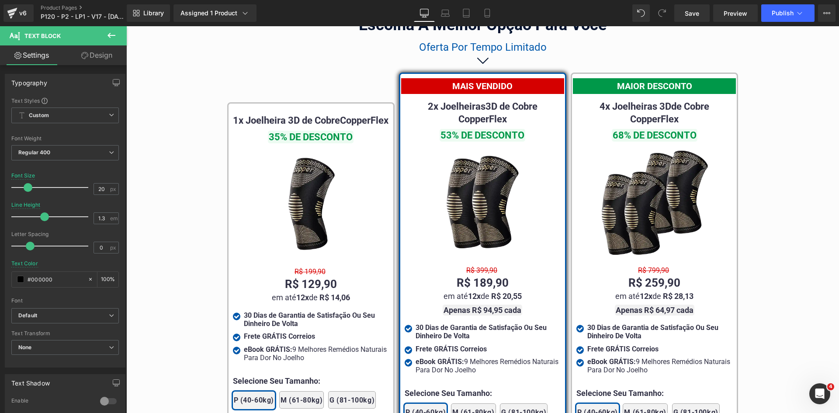
scroll to position [5246, 0]
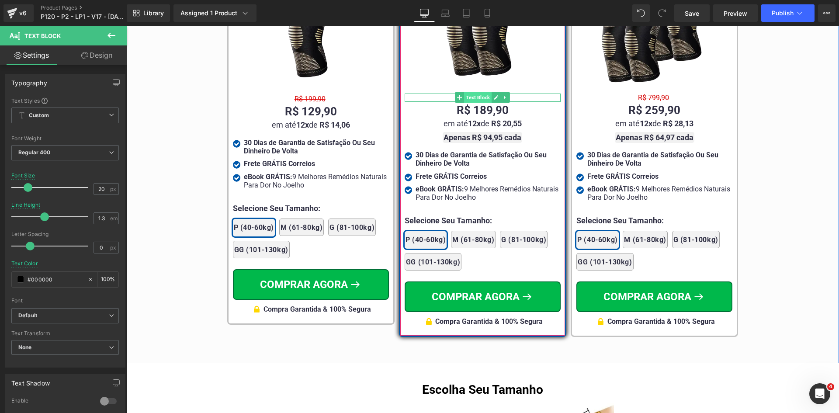
click at [480, 92] on span "Text Block" at bounding box center [478, 97] width 28 height 10
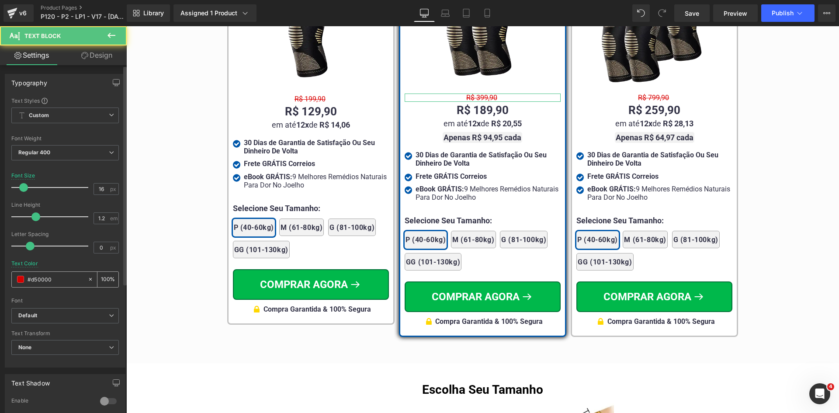
click at [59, 278] on input "#d50000" at bounding box center [56, 279] width 56 height 10
paste input "323246"
type input "#323246"
click at [47, 150] on b "Regular 400" at bounding box center [34, 152] width 32 height 7
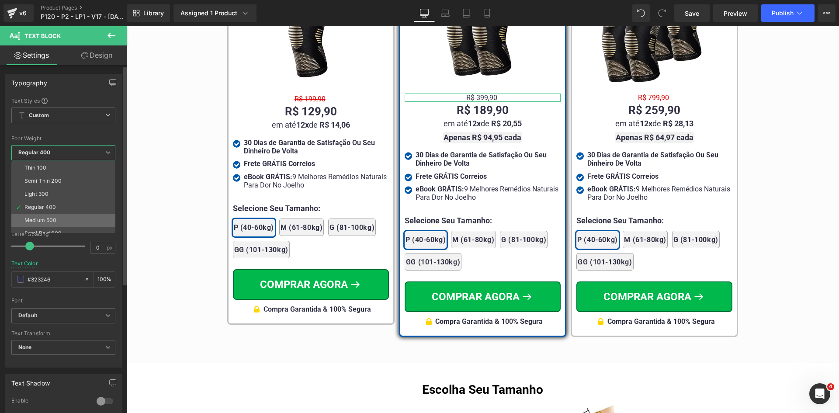
scroll to position [44, 0]
drag, startPoint x: 44, startPoint y: 228, endPoint x: 53, endPoint y: 168, distance: 60.6
click at [44, 228] on div "Bold 700" at bounding box center [35, 229] width 23 height 6
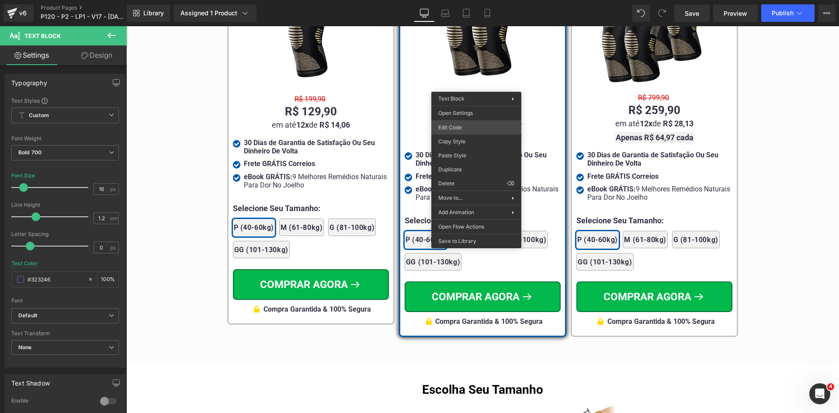
click at [465, 0] on div "Text Block You are previewing how the will restyle your page. You can not edit …" at bounding box center [419, 0] width 839 height 0
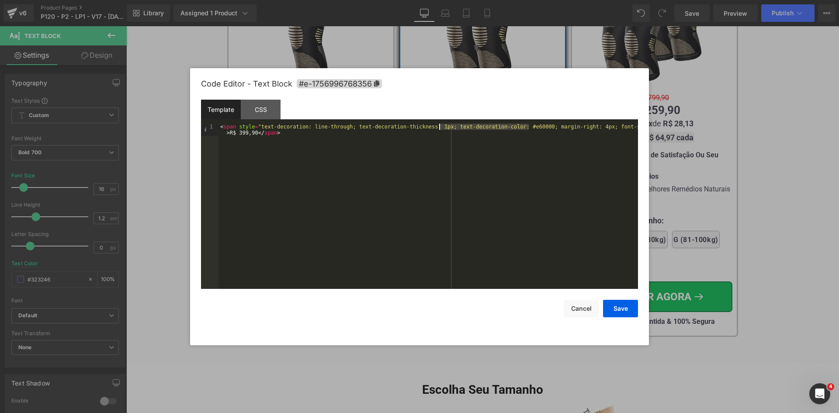
drag, startPoint x: 530, startPoint y: 127, endPoint x: 439, endPoint y: 129, distance: 90.5
click at [439, 129] on div "< span style = "text-decoration: line-through; text-decoration-thickness: 1px; …" at bounding box center [428, 219] width 420 height 190
drag, startPoint x: 613, startPoint y: 307, endPoint x: 492, endPoint y: 256, distance: 131.0
click at [613, 307] on button "Save" at bounding box center [620, 308] width 35 height 17
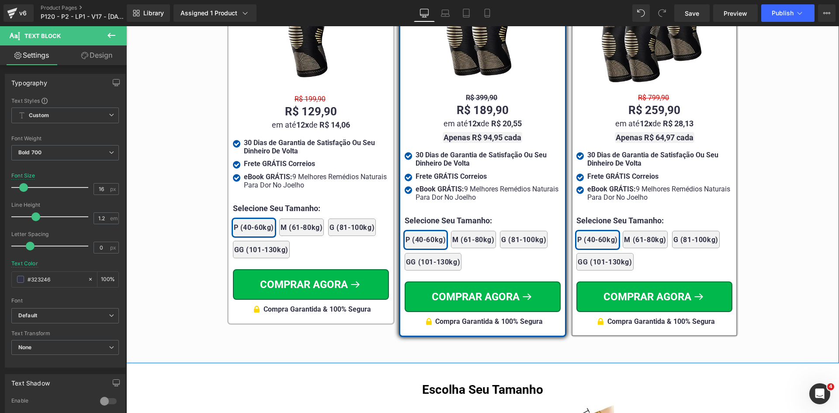
click at [648, 92] on span "Text Block" at bounding box center [650, 97] width 28 height 10
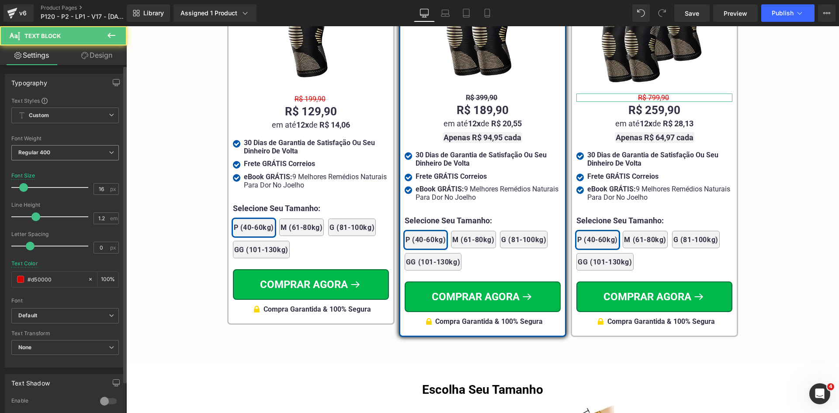
click at [56, 158] on span "Regular 400" at bounding box center [64, 152] width 107 height 15
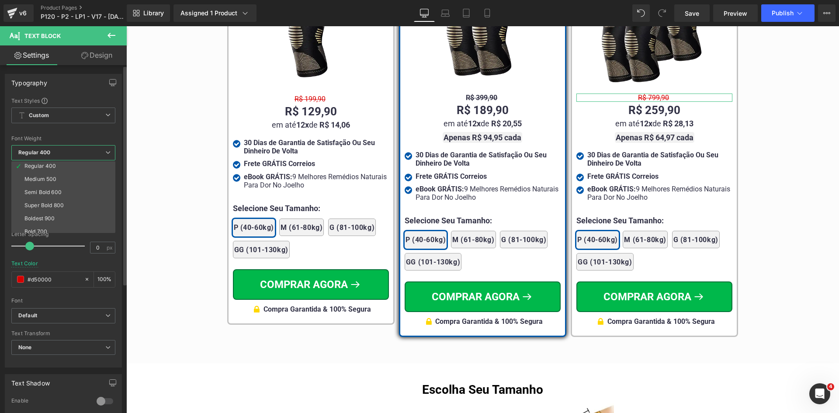
scroll to position [73, 0]
click at [47, 198] on li "Bold 700" at bounding box center [65, 200] width 108 height 13
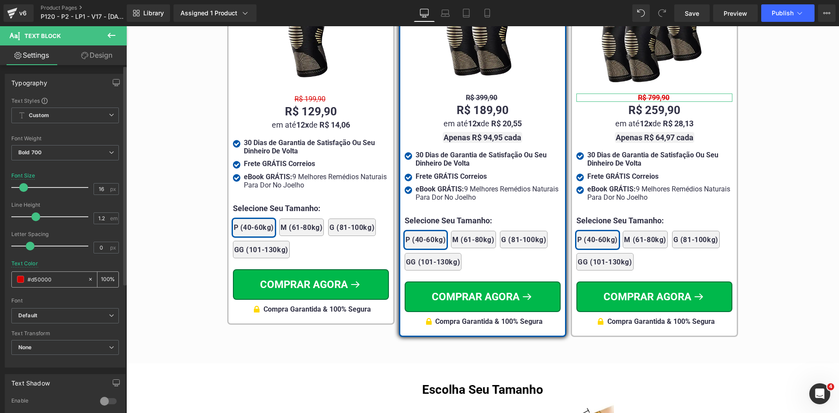
click at [43, 276] on input "#d50000" at bounding box center [56, 279] width 56 height 10
paste input "323246"
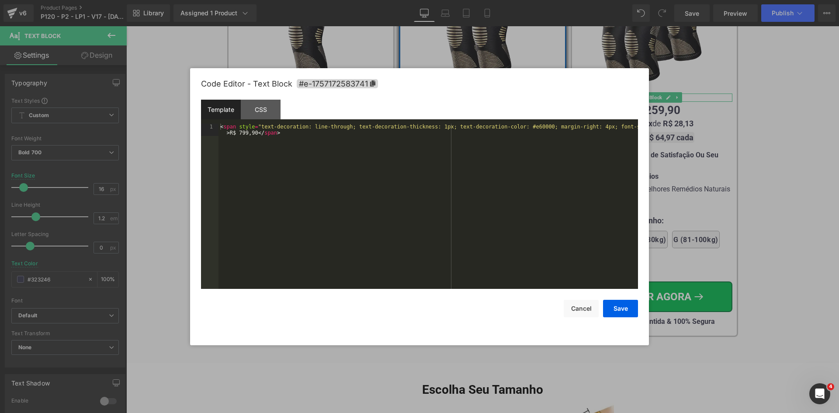
click at [617, 0] on div "Text Block You are previewing how the will restyle your page. You can not edit …" at bounding box center [419, 0] width 839 height 0
type input "#323246"
drag, startPoint x: 527, startPoint y: 127, endPoint x: 440, endPoint y: 127, distance: 87.0
click at [440, 127] on div "< span style = "text-decoration: line-through; text-decoration-thickness: 1px; …" at bounding box center [428, 219] width 420 height 190
click at [617, 313] on button "Save" at bounding box center [620, 308] width 35 height 17
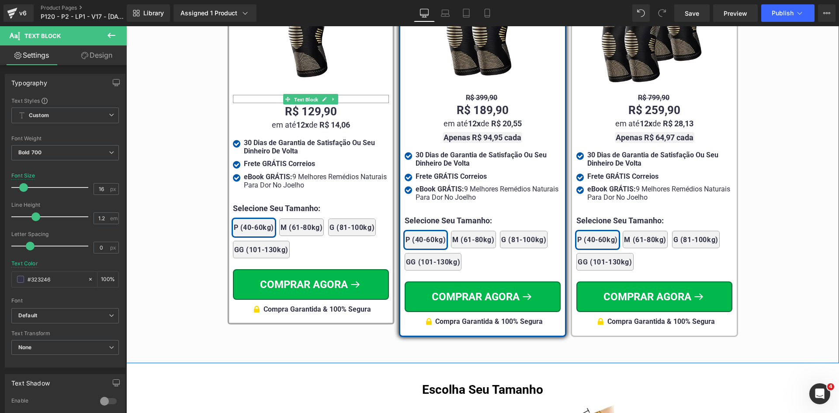
click at [309, 100] on span "Text Block" at bounding box center [306, 99] width 28 height 10
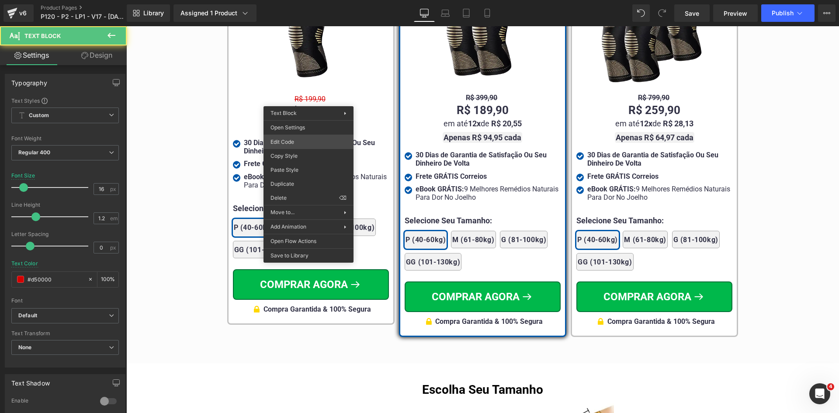
click at [295, 0] on div "Text Block You are previewing how the will restyle your page. You can not edit …" at bounding box center [419, 0] width 839 height 0
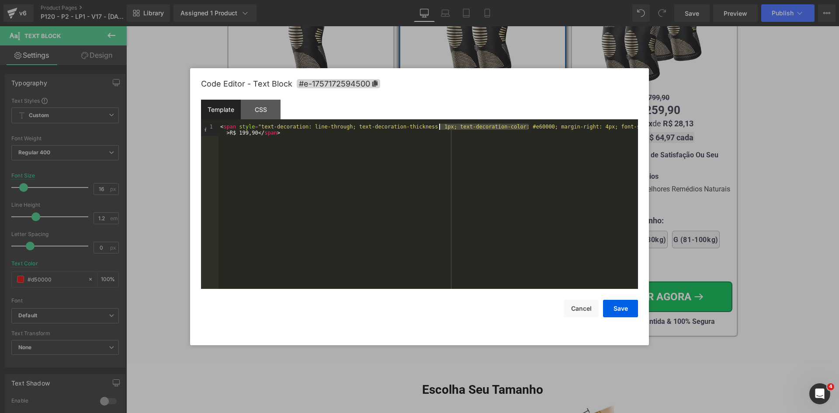
drag, startPoint x: 528, startPoint y: 128, endPoint x: 439, endPoint y: 127, distance: 89.1
click at [439, 127] on div "< span style = "text-decoration: line-through; text-decoration-thickness: 1px; …" at bounding box center [428, 219] width 420 height 190
click at [614, 307] on button "Save" at bounding box center [620, 308] width 35 height 17
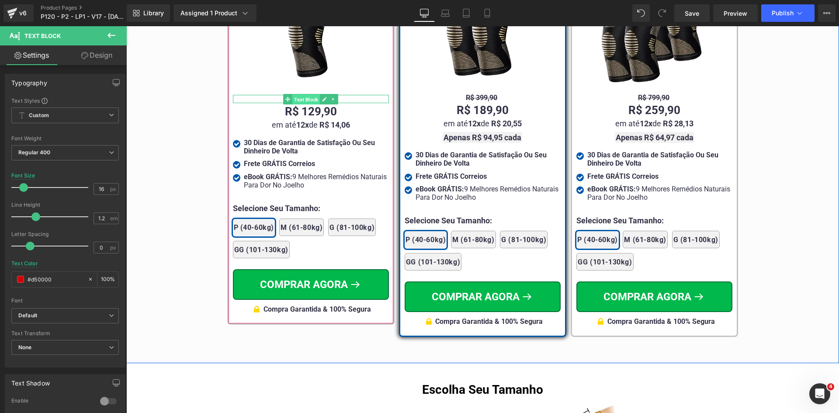
click at [302, 99] on span "Text Block" at bounding box center [306, 99] width 28 height 10
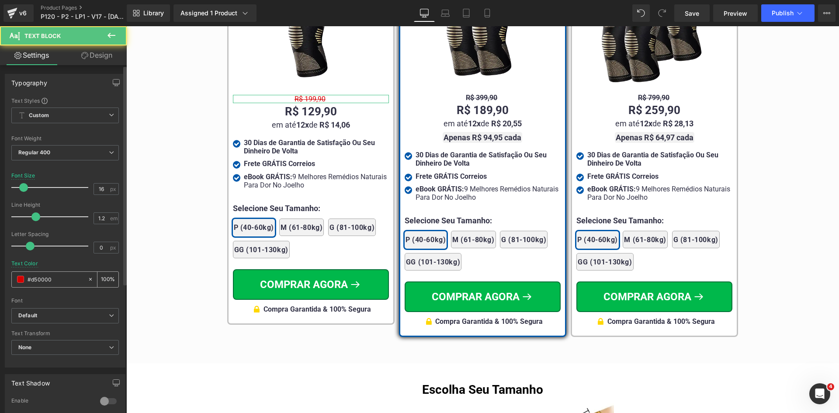
click at [43, 277] on input "#d50000" at bounding box center [56, 279] width 56 height 10
paste input "323246"
type input "#323246"
click at [63, 149] on span "Regular 400" at bounding box center [64, 152] width 107 height 15
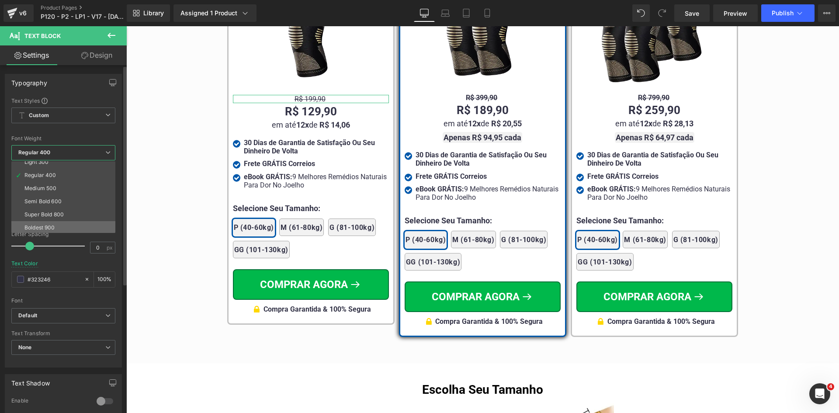
scroll to position [44, 0]
click at [51, 228] on li "Bold 700" at bounding box center [65, 228] width 108 height 13
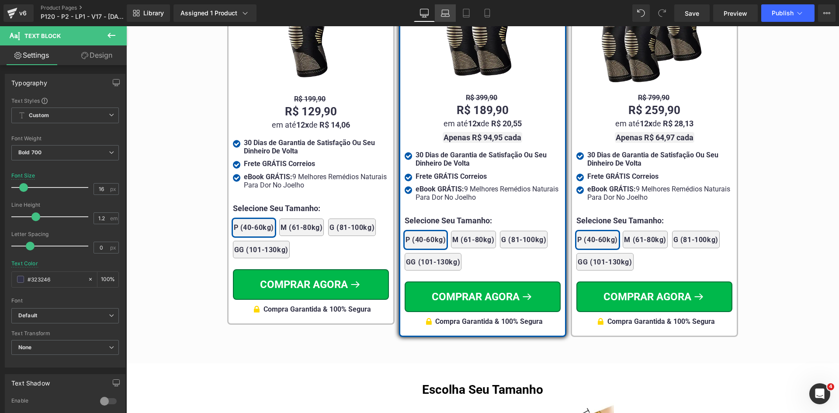
click at [450, 14] on icon at bounding box center [445, 13] width 9 height 9
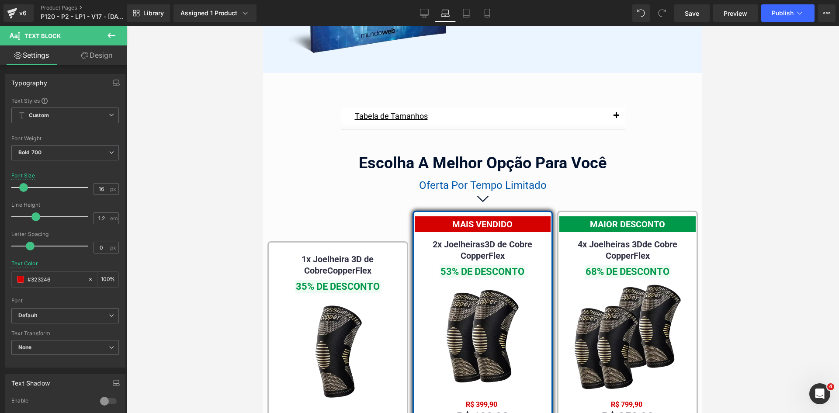
scroll to position [5568, 0]
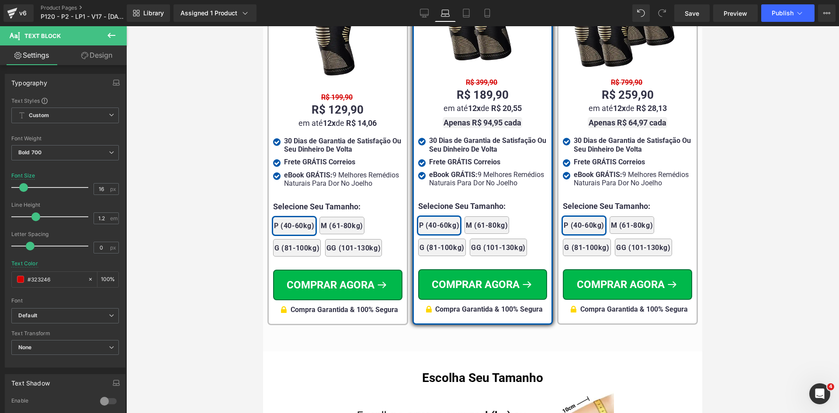
click at [474, 83] on div "MAIS VENDIDO Text Block 2x Joelheiras 3D de Cobre CopperFlex Text Block 53% DE …" at bounding box center [482, 106] width 129 height 425
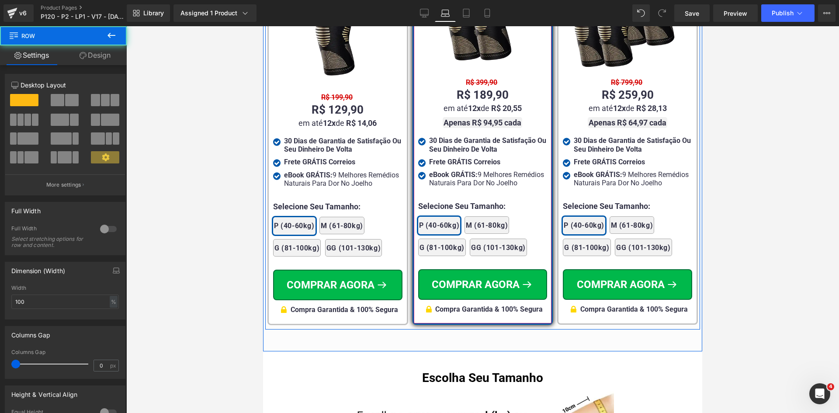
click at [475, 87] on div "R$ 399,90 Text Block" at bounding box center [482, 82] width 129 height 8
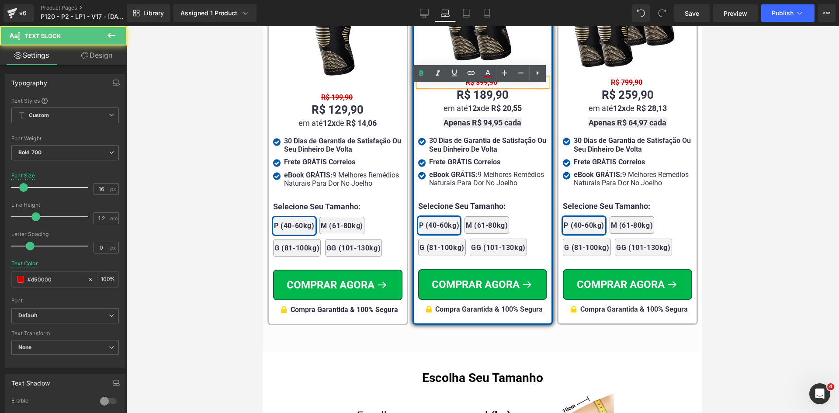
click at [478, 87] on span "R$ 399,90" at bounding box center [481, 82] width 31 height 8
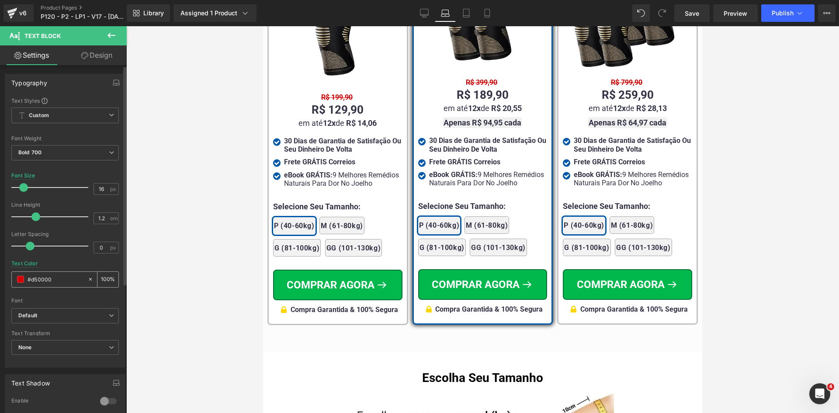
click at [65, 284] on div "#d50000" at bounding box center [50, 279] width 76 height 15
click at [64, 281] on input "#d50000" at bounding box center [56, 279] width 56 height 10
paste input "323246"
type input "#323246"
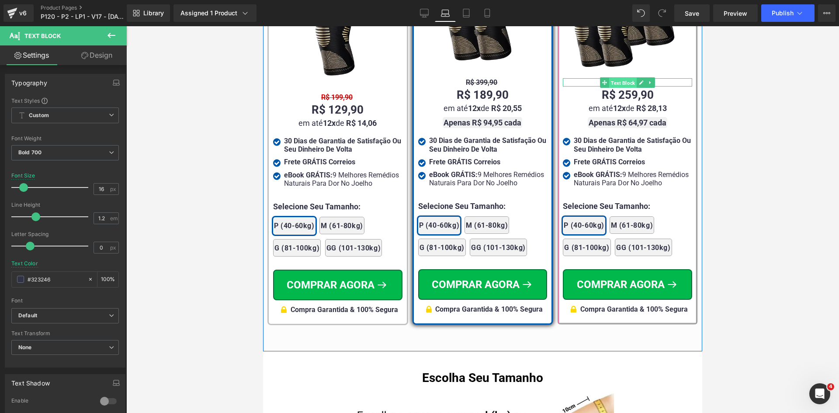
click at [612, 87] on span "Text Block" at bounding box center [623, 83] width 28 height 10
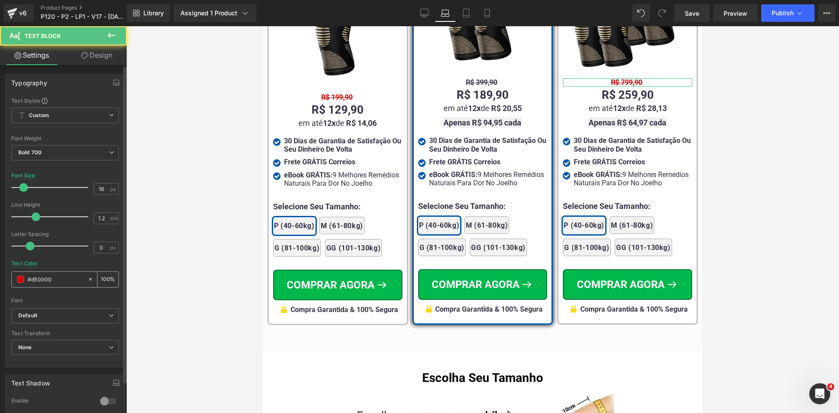
click at [60, 279] on input "#d50000" at bounding box center [56, 279] width 56 height 10
paste input "323246"
type input "#323246"
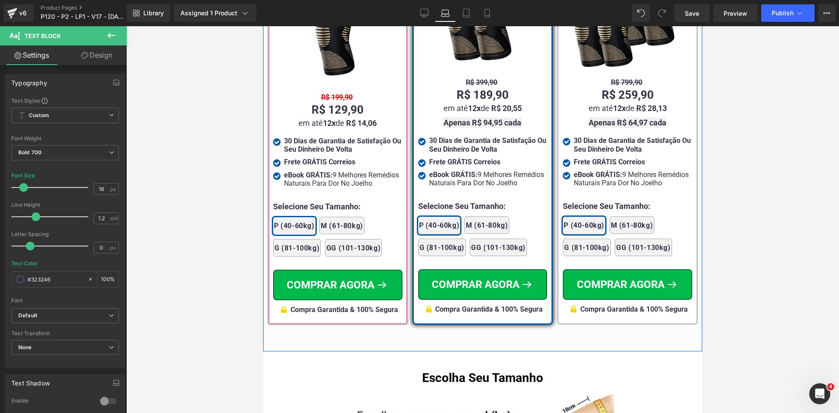
click at [332, 98] on div "1x Joelheira 3D de Cobre CopperFlex Text Block 35% DE DESCONTO Text Block Image…" at bounding box center [337, 122] width 129 height 395
click at [332, 101] on div "R$ 199,90 Text Block" at bounding box center [337, 97] width 129 height 8
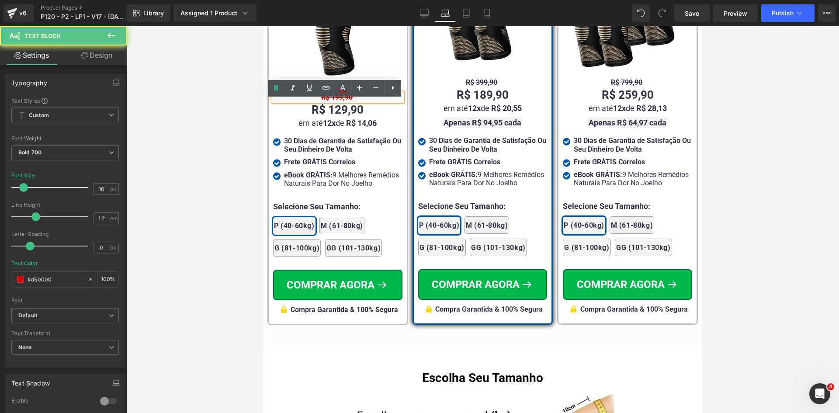
click at [332, 101] on span "R$ 199,90" at bounding box center [336, 97] width 31 height 8
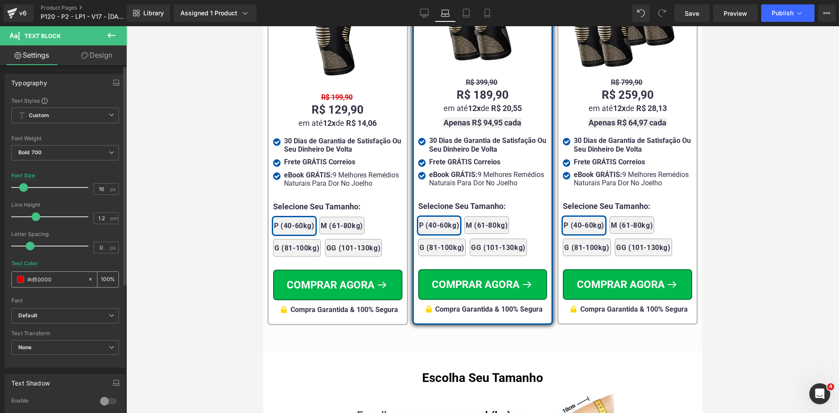
click at [34, 280] on input "#d50000" at bounding box center [56, 279] width 56 height 10
paste input "323246"
type input "#323246"
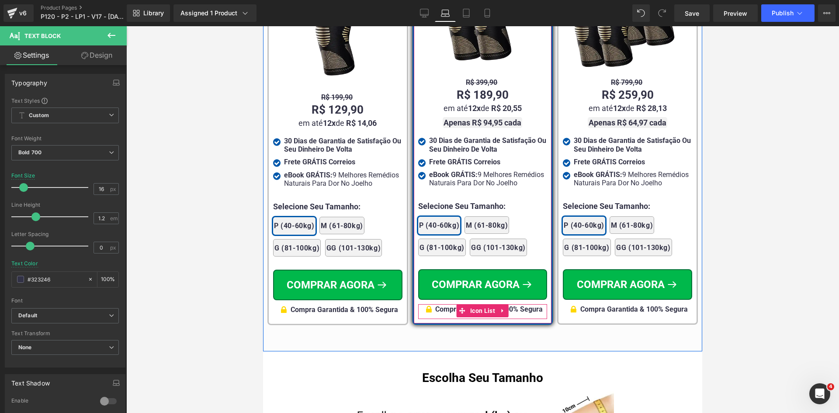
click at [440, 313] on span "Compra Garantida & 100% Segura" at bounding box center [488, 309] width 107 height 8
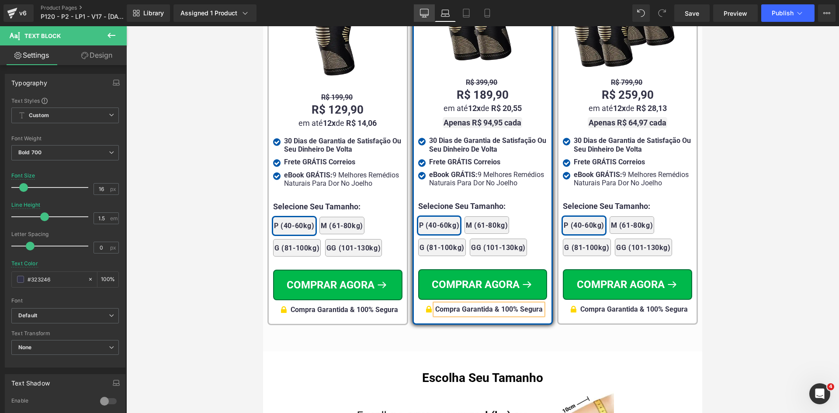
drag, startPoint x: 430, startPoint y: 12, endPoint x: 387, endPoint y: 24, distance: 44.3
click at [430, 12] on link "Desktop" at bounding box center [424, 12] width 21 height 17
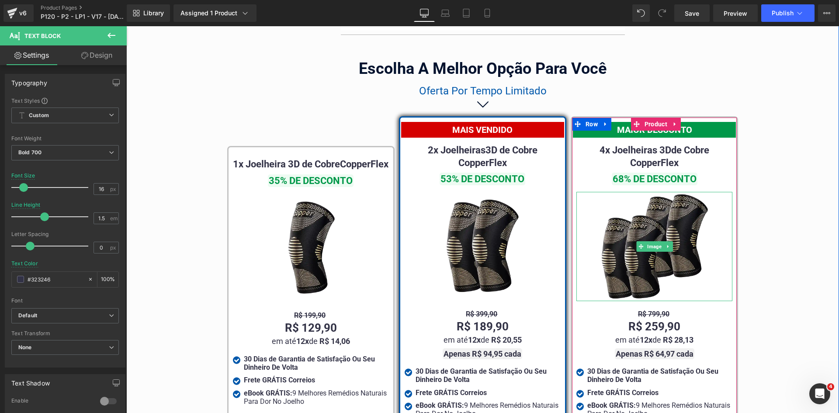
scroll to position [4980, 0]
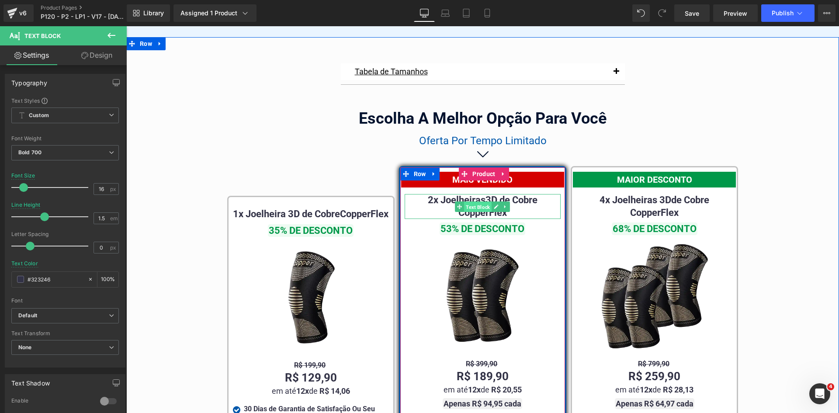
click at [470, 202] on span "Text Block" at bounding box center [478, 207] width 28 height 10
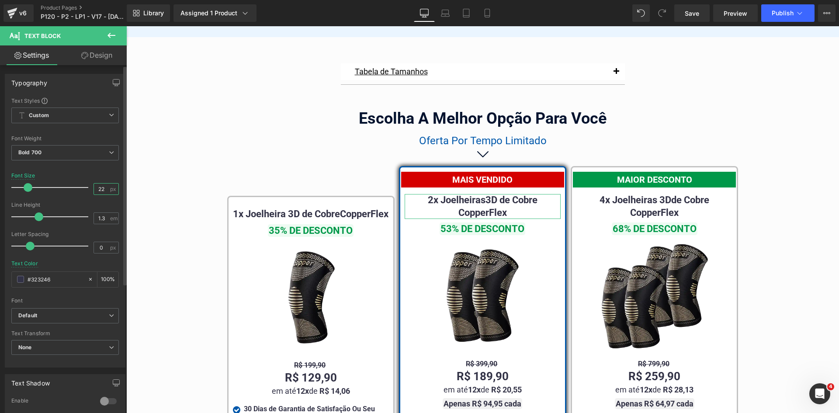
drag, startPoint x: 98, startPoint y: 190, endPoint x: 122, endPoint y: 192, distance: 24.1
click at [121, 191] on div "Text Styles Custom Custom Setup Global Style Custom Setup Global Style Thin 100…" at bounding box center [65, 232] width 120 height 270
type input "20"
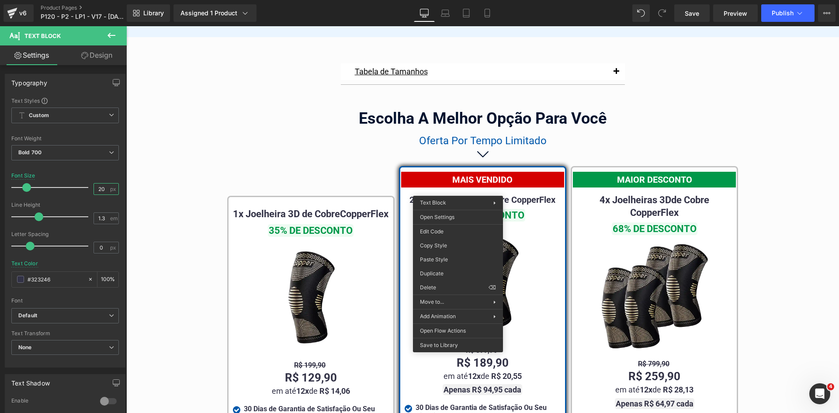
drag, startPoint x: 563, startPoint y: 267, endPoint x: 480, endPoint y: 229, distance: 92.1
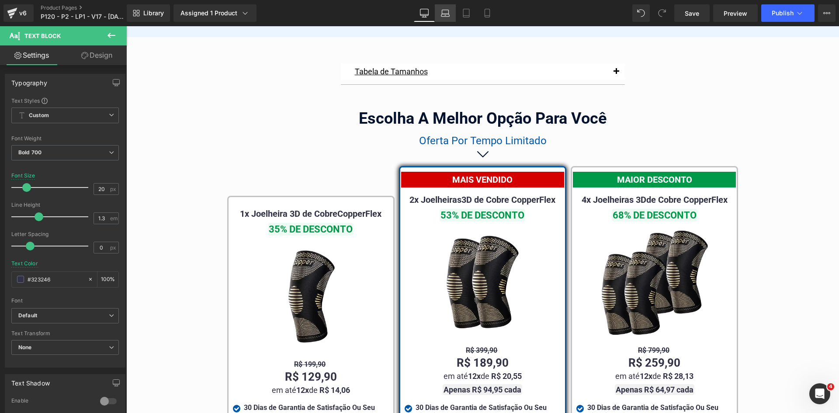
click at [444, 15] on icon at bounding box center [445, 13] width 9 height 9
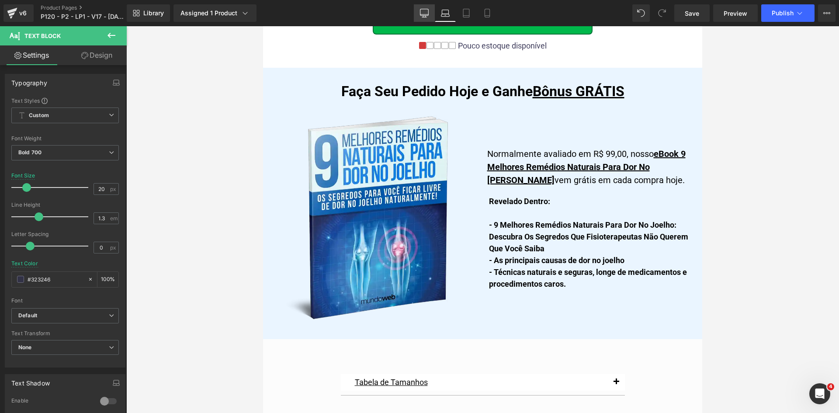
scroll to position [5308, 0]
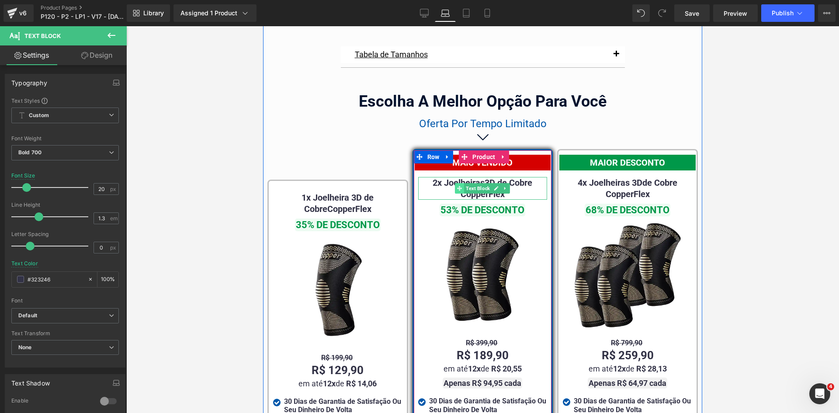
click at [460, 194] on span at bounding box center [459, 188] width 9 height 10
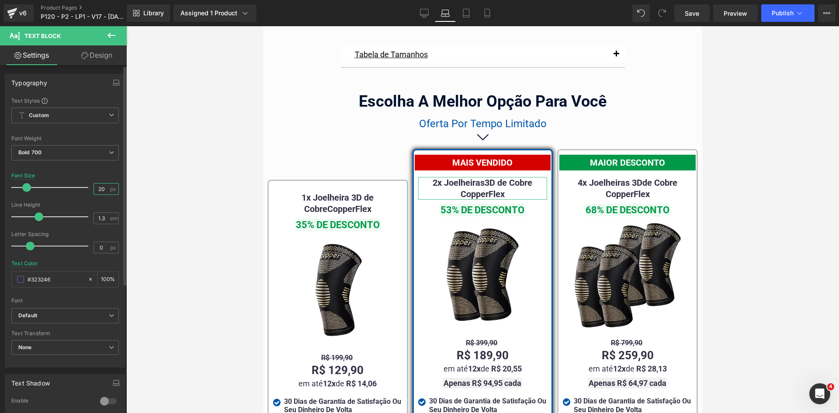
click at [97, 188] on input "20" at bounding box center [101, 189] width 15 height 11
type input "2"
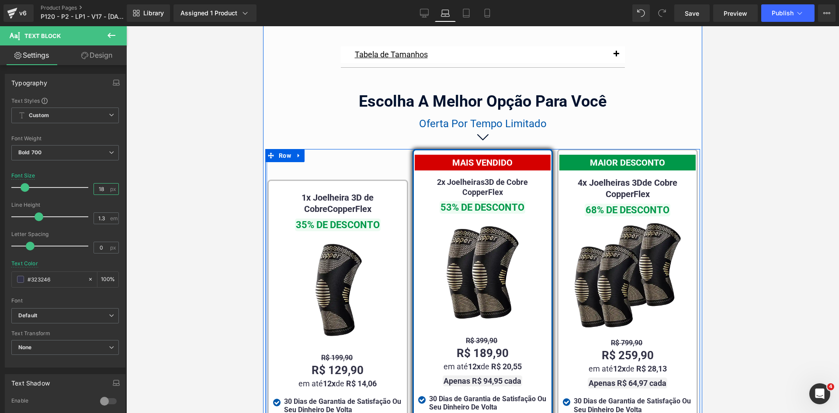
type input "1"
type input "20"
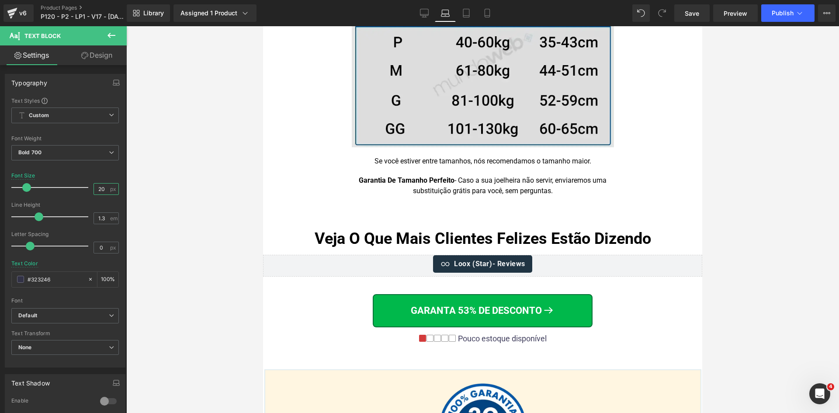
scroll to position [6138, 0]
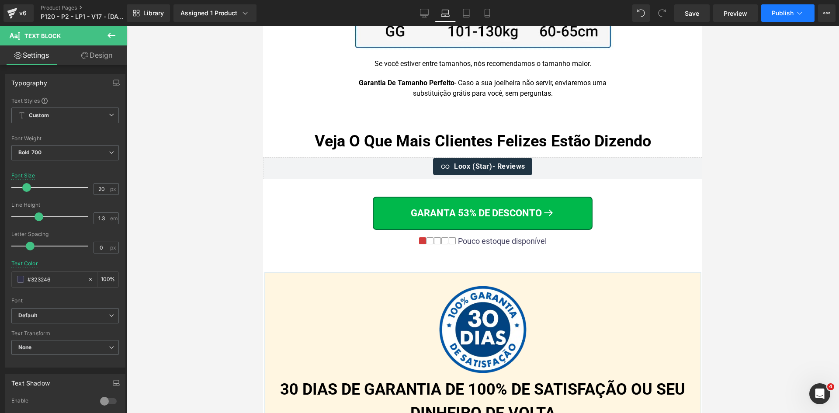
click at [801, 9] on icon at bounding box center [799, 13] width 9 height 9
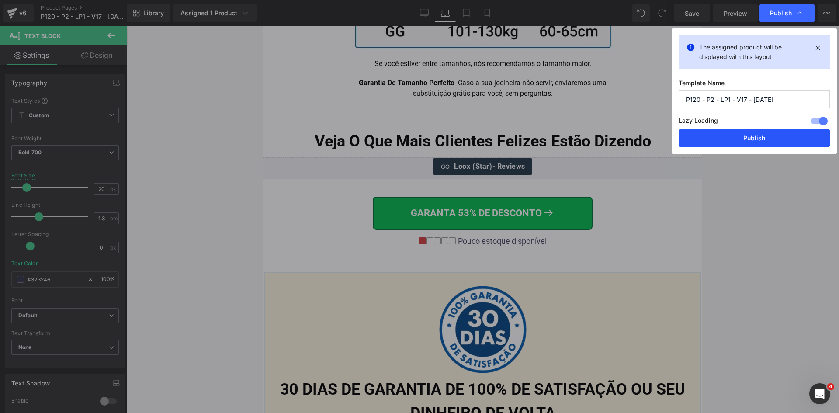
click at [747, 132] on button "Publish" at bounding box center [754, 137] width 151 height 17
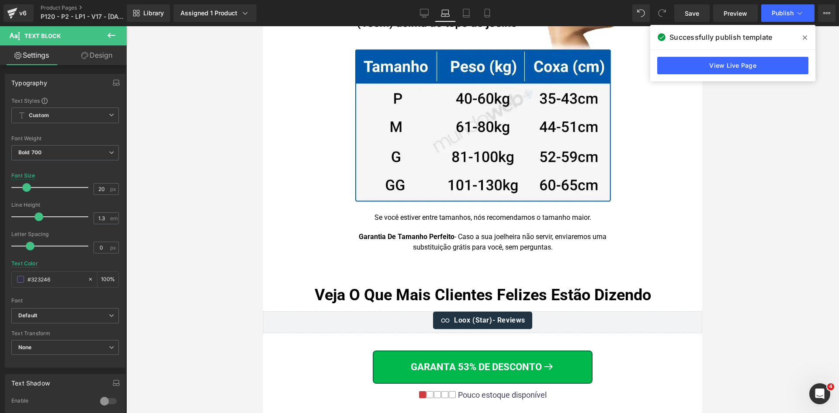
scroll to position [5876, 0]
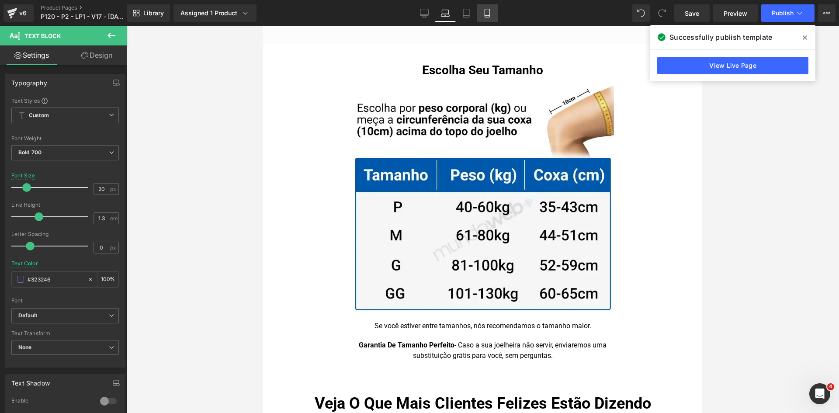
drag, startPoint x: 497, startPoint y: 15, endPoint x: 6, endPoint y: 99, distance: 498.3
click at [497, 15] on link "Mobile" at bounding box center [487, 12] width 21 height 17
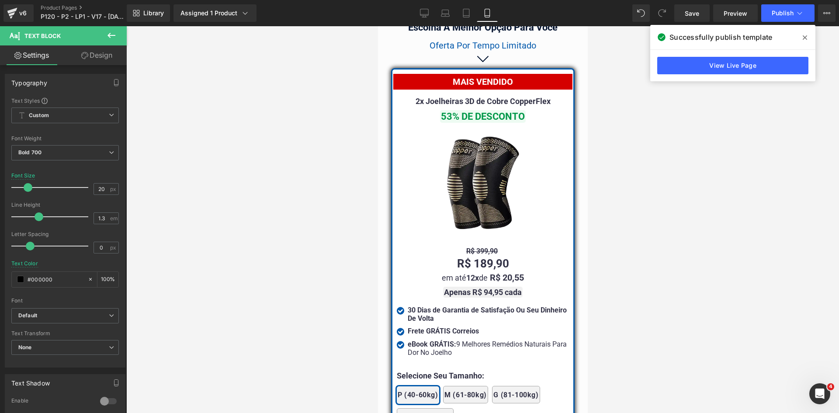
scroll to position [7982, 0]
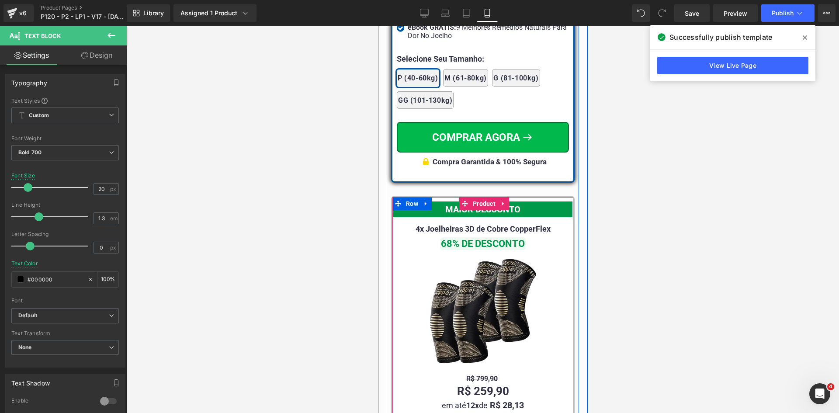
click at [471, 239] on span "Text Block" at bounding box center [478, 244] width 28 height 10
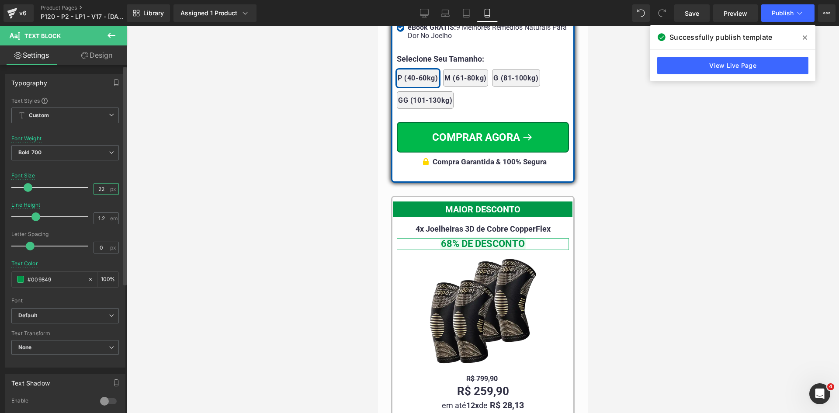
drag, startPoint x: 96, startPoint y: 187, endPoint x: 110, endPoint y: 191, distance: 14.0
click at [109, 191] on div "22 px" at bounding box center [106, 189] width 25 height 12
click at [99, 184] on input "02" at bounding box center [101, 189] width 15 height 11
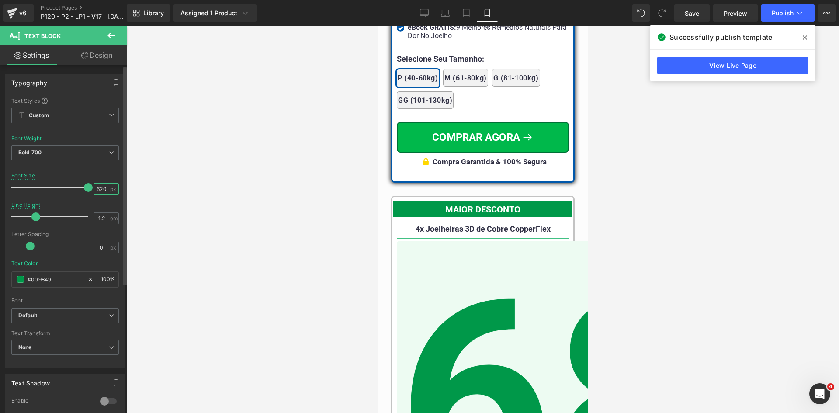
click at [102, 189] on input "620" at bounding box center [101, 189] width 15 height 11
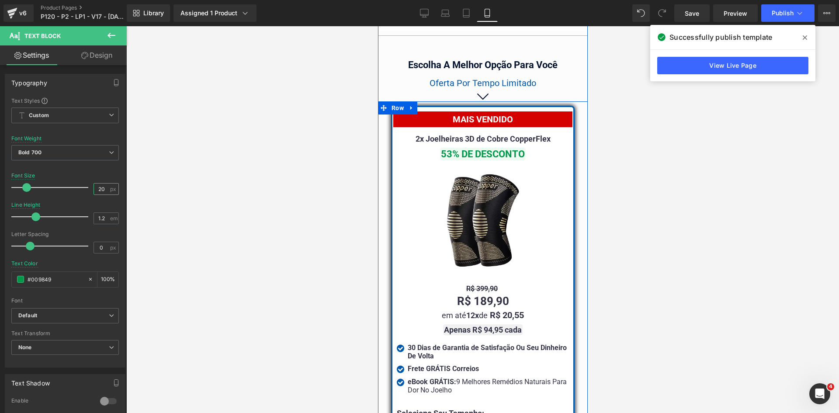
scroll to position [7589, 0]
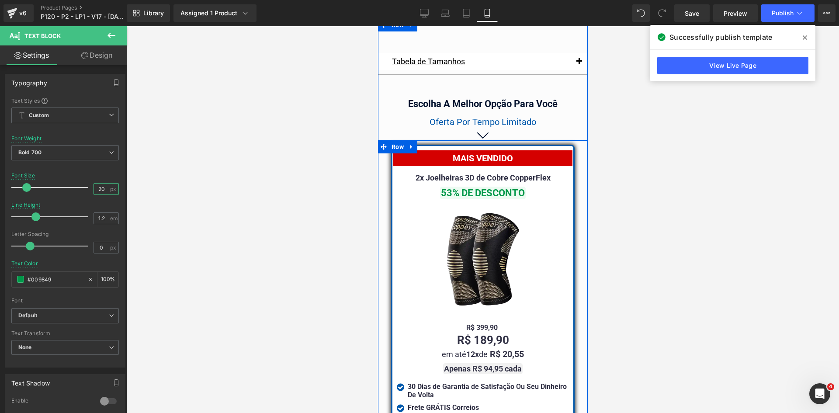
type input "20"
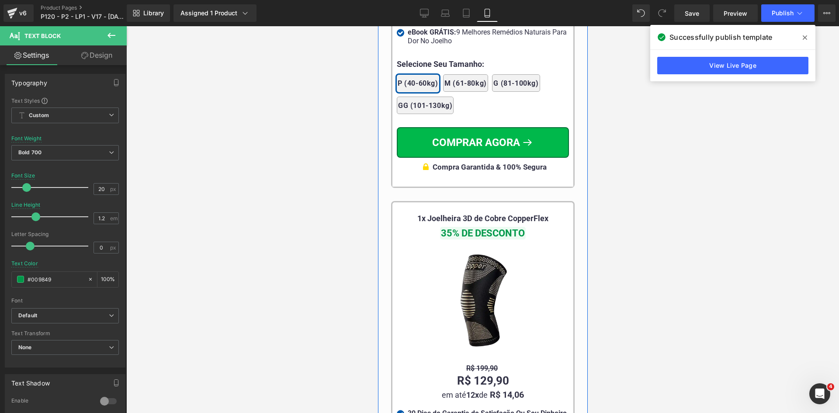
scroll to position [8463, 0]
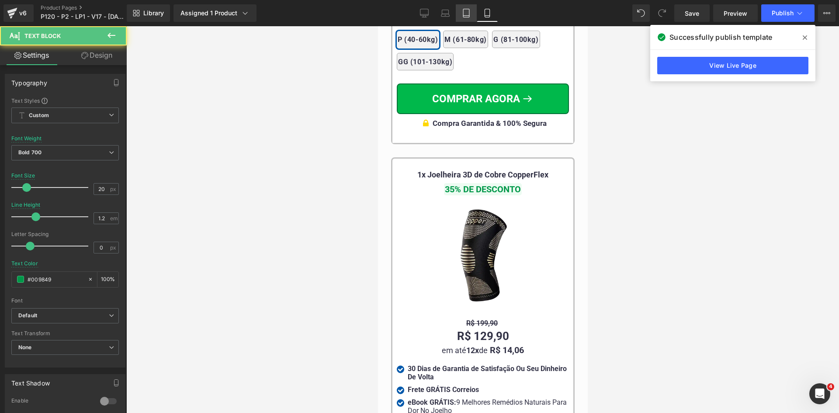
drag, startPoint x: 466, startPoint y: 19, endPoint x: 151, endPoint y: 0, distance: 315.2
click at [466, 19] on link "Tablet" at bounding box center [466, 12] width 21 height 17
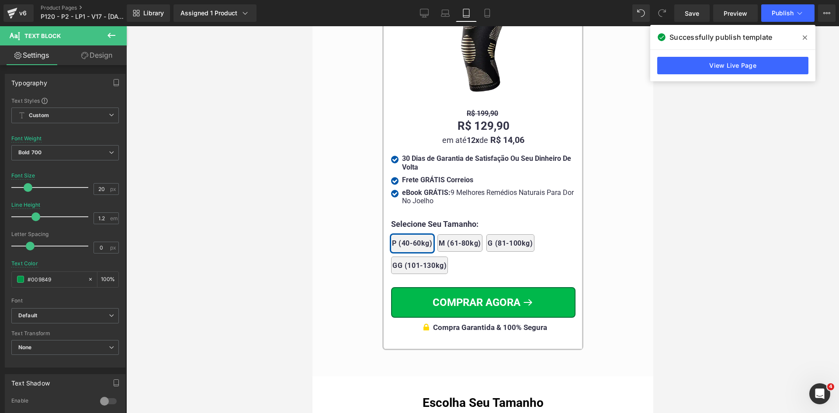
scroll to position [8263, 0]
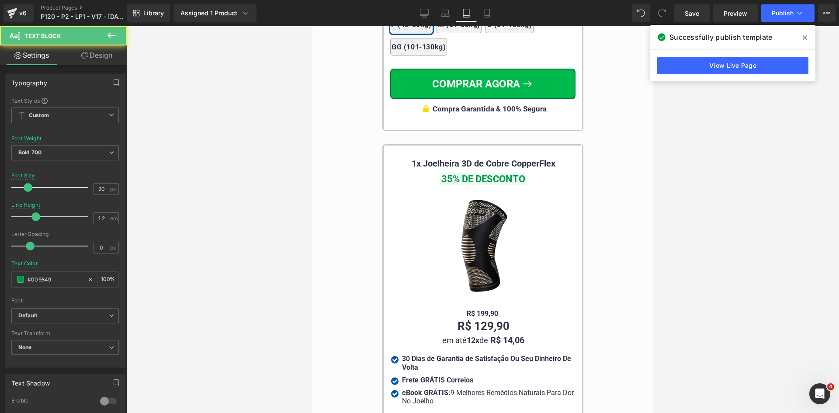
click at [476, 173] on div "35% DE DESCONTO Text Block" at bounding box center [483, 178] width 184 height 11
drag, startPoint x: 98, startPoint y: 187, endPoint x: 181, endPoint y: 194, distance: 83.0
click at [115, 193] on div "20 px" at bounding box center [106, 189] width 25 height 12
type input "20"
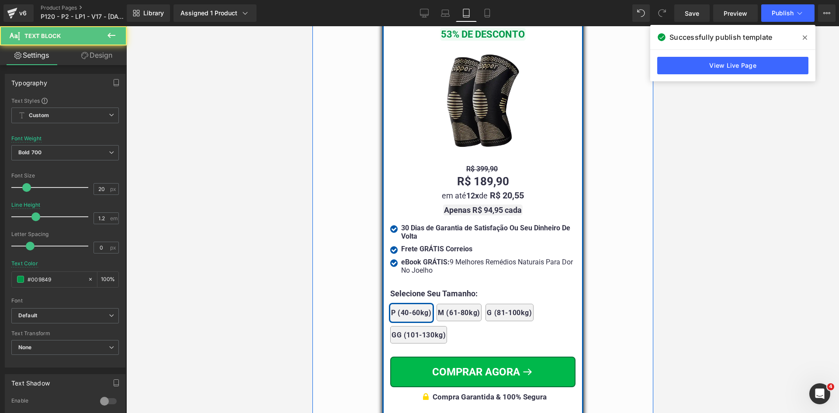
scroll to position [7476, 0]
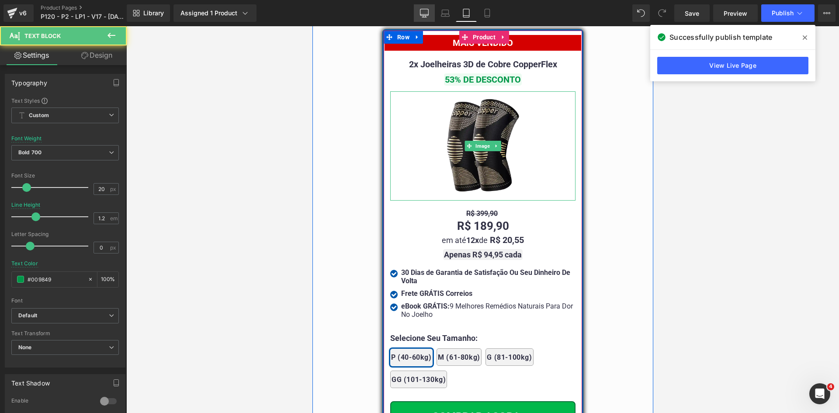
click at [427, 10] on icon at bounding box center [424, 13] width 9 height 9
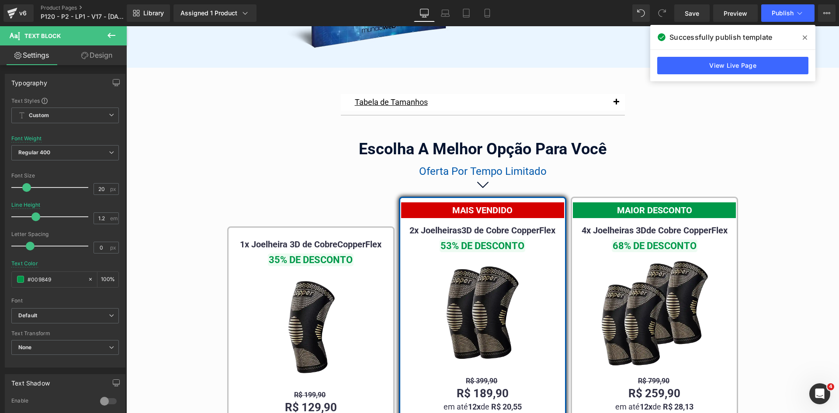
scroll to position [5007, 0]
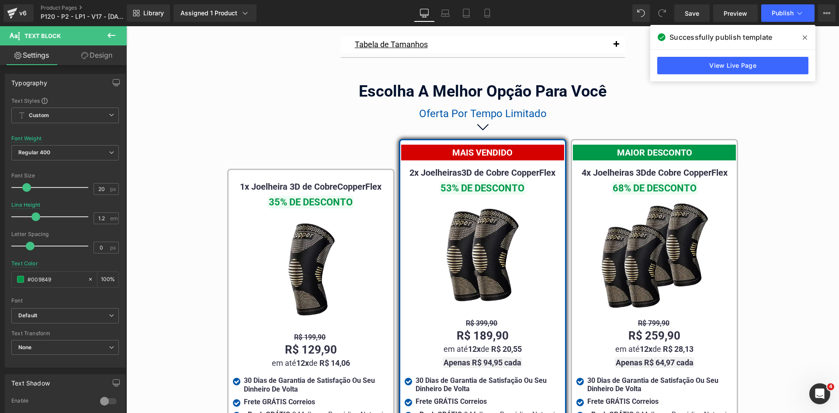
click at [471, 183] on span "Text Block" at bounding box center [478, 188] width 28 height 10
drag, startPoint x: 99, startPoint y: 188, endPoint x: 109, endPoint y: 188, distance: 10.5
click at [105, 188] on input "22" at bounding box center [101, 189] width 15 height 11
type input "20"
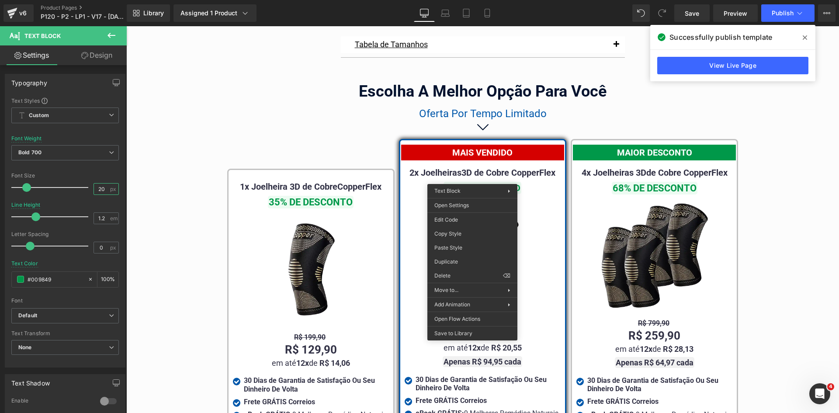
drag, startPoint x: 593, startPoint y: 256, endPoint x: 626, endPoint y: 203, distance: 62.0
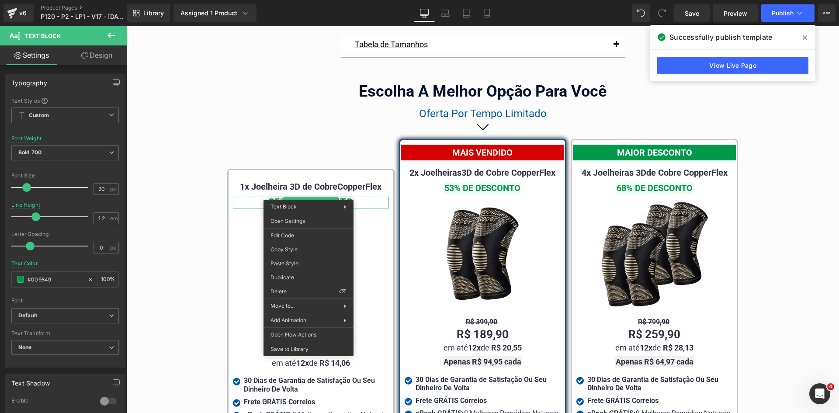
drag, startPoint x: 428, startPoint y: 286, endPoint x: 451, endPoint y: 94, distance: 193.6
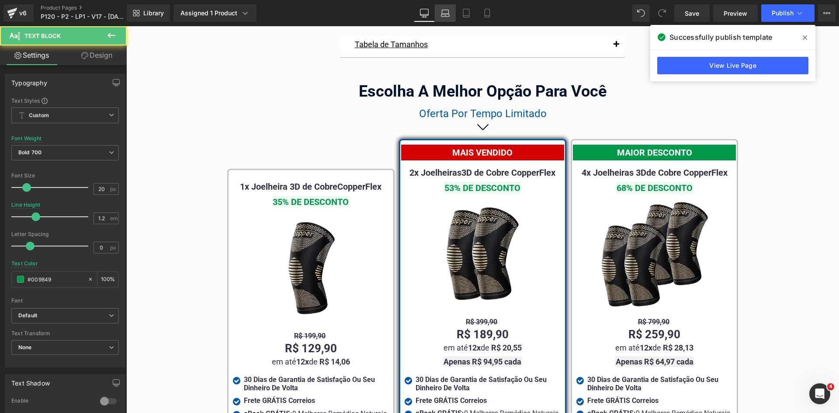
click at [449, 13] on icon at bounding box center [445, 12] width 7 height 4
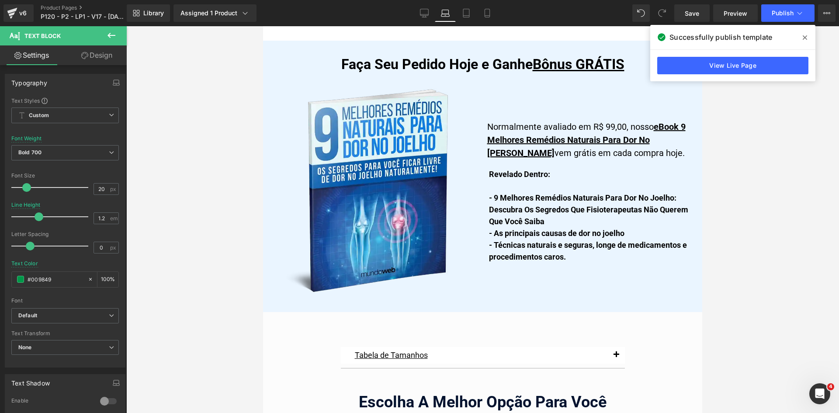
scroll to position [5346, 0]
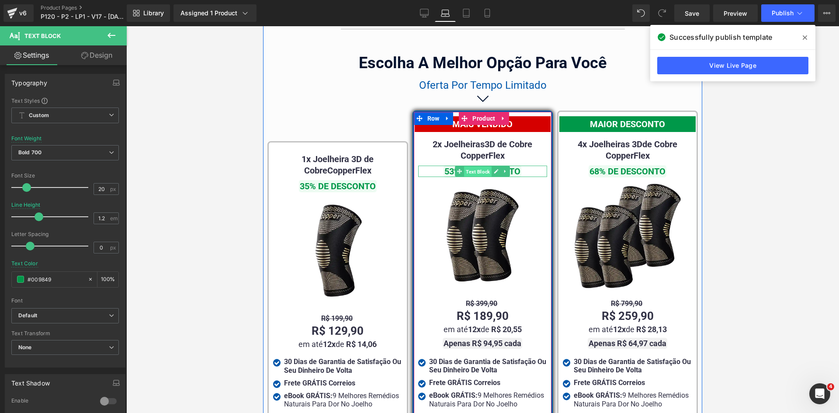
click at [470, 176] on span "Text Block" at bounding box center [478, 171] width 28 height 10
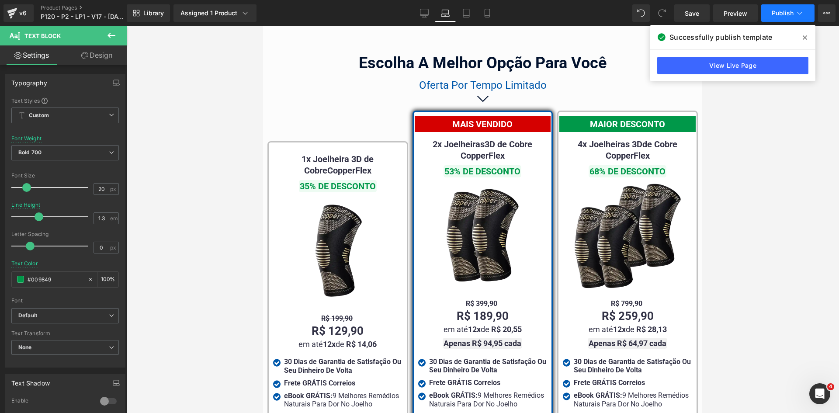
click at [790, 10] on span "Publish" at bounding box center [783, 13] width 22 height 7
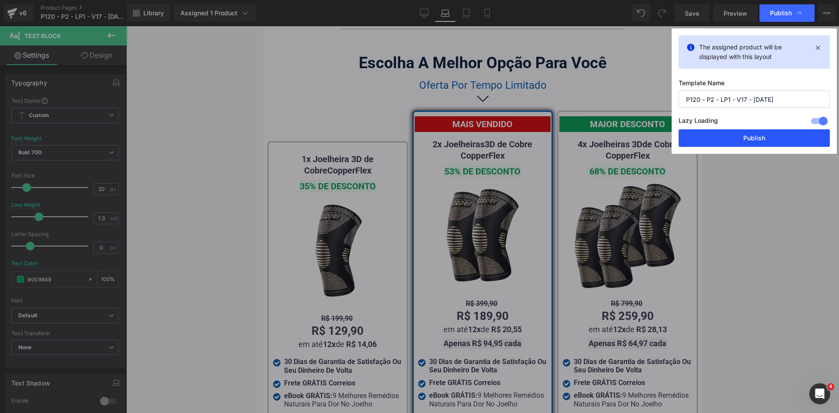
click at [770, 137] on button "Publish" at bounding box center [754, 137] width 151 height 17
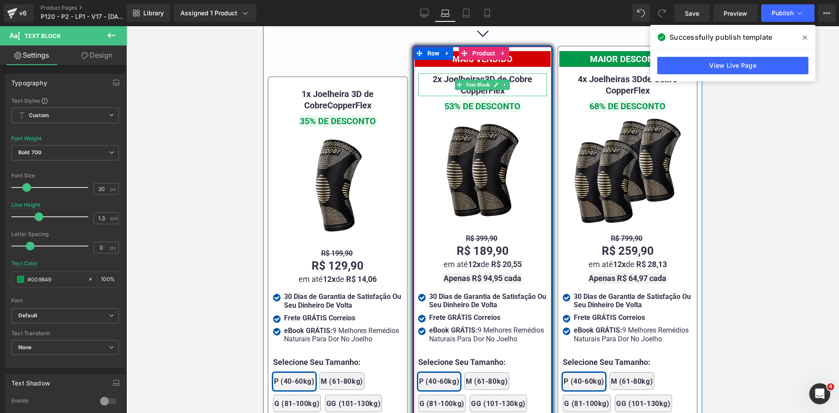
scroll to position [5477, 0]
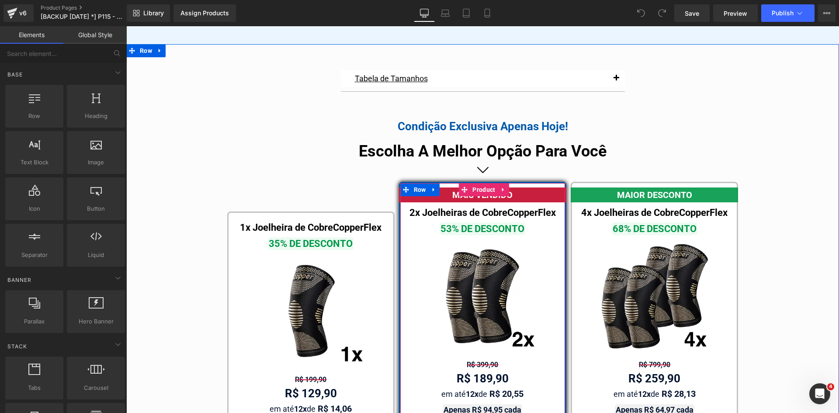
scroll to position [4913, 0]
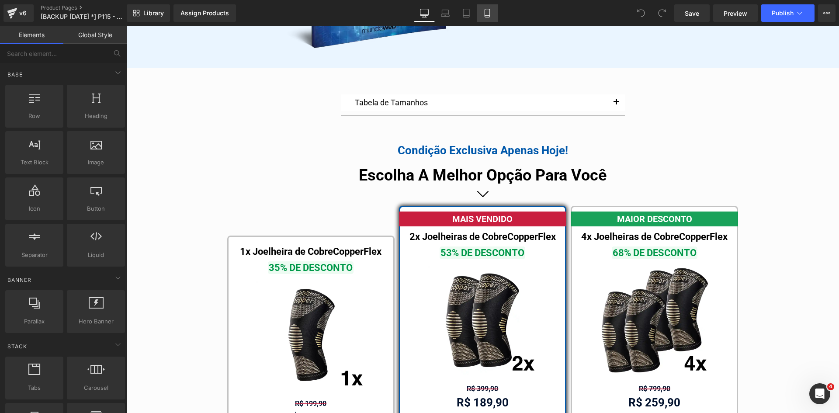
click at [485, 16] on icon at bounding box center [487, 16] width 5 height 0
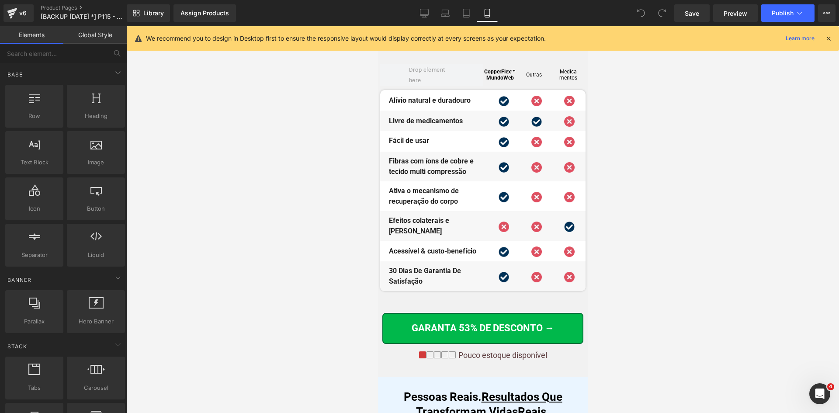
scroll to position [4896, 0]
